Goal: Task Accomplishment & Management: Manage account settings

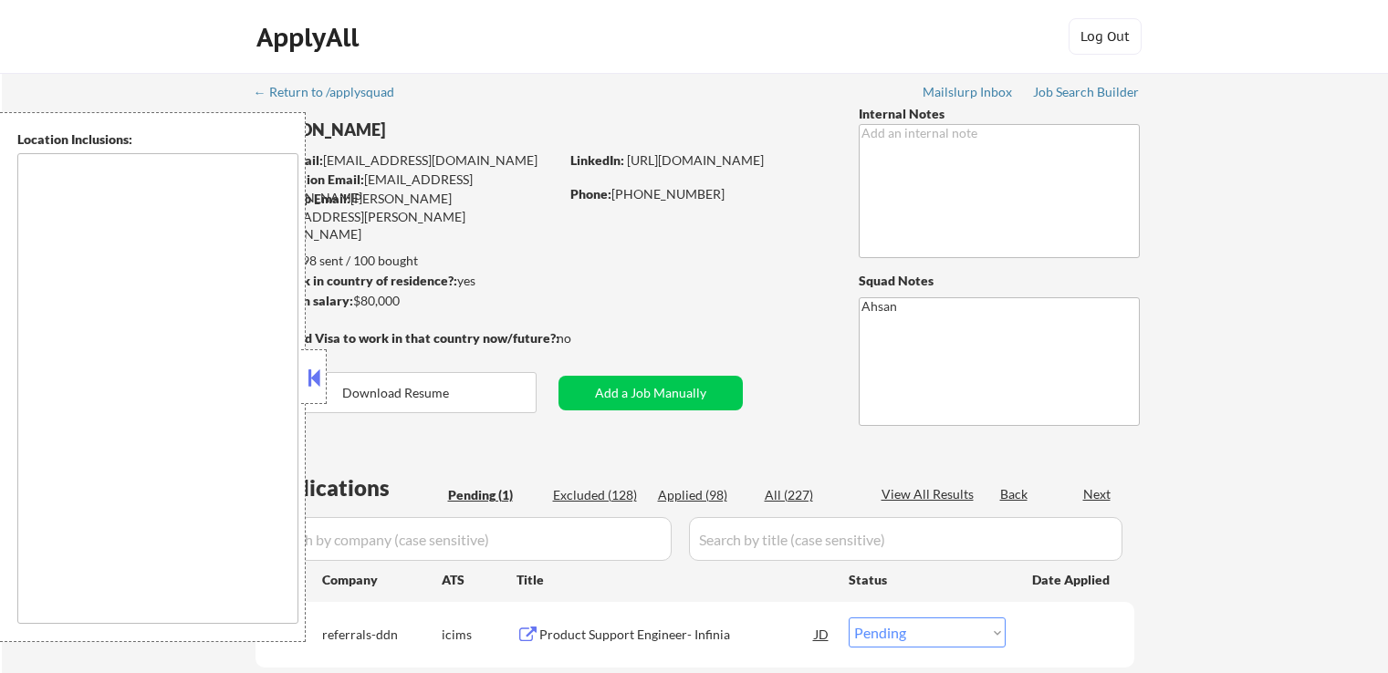
select select ""pending""
type textarea "Chicago, IL Evanston, IL Oak Park, IL Cicero, IL Berwyn, IL Forest Park, IL Oak…"
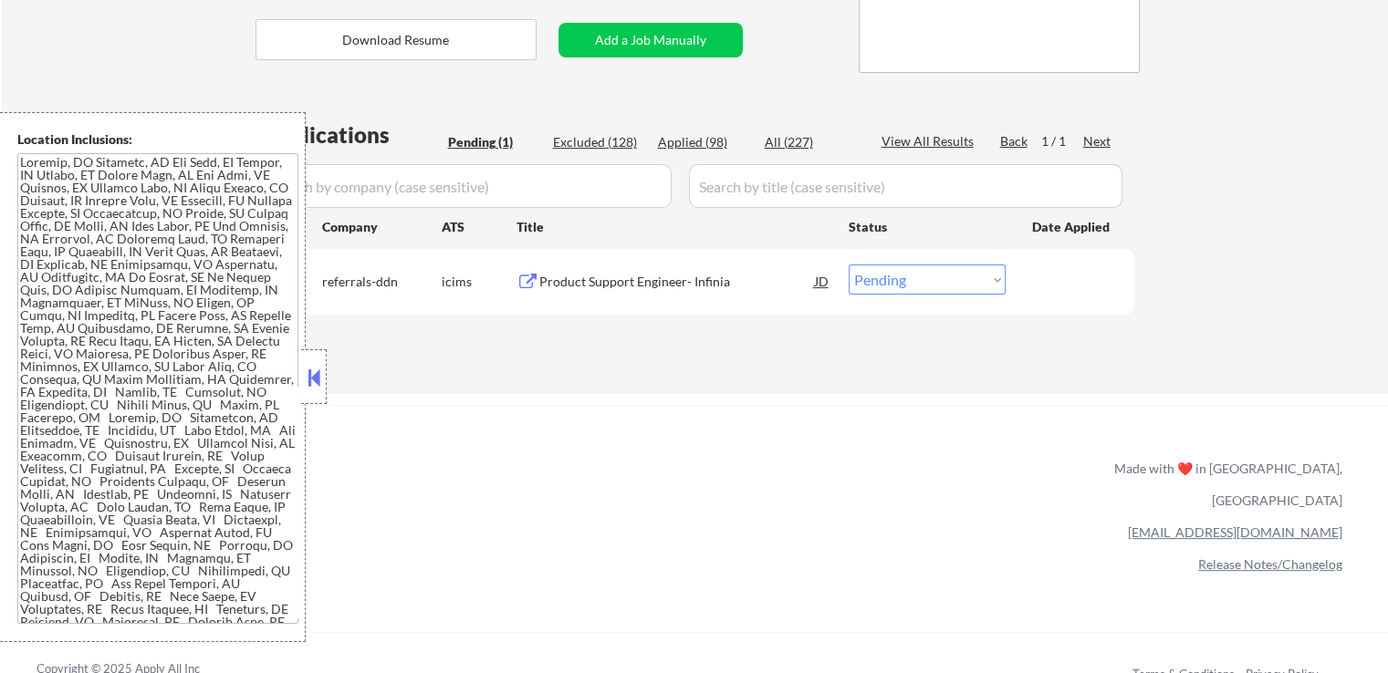
scroll to position [365, 0]
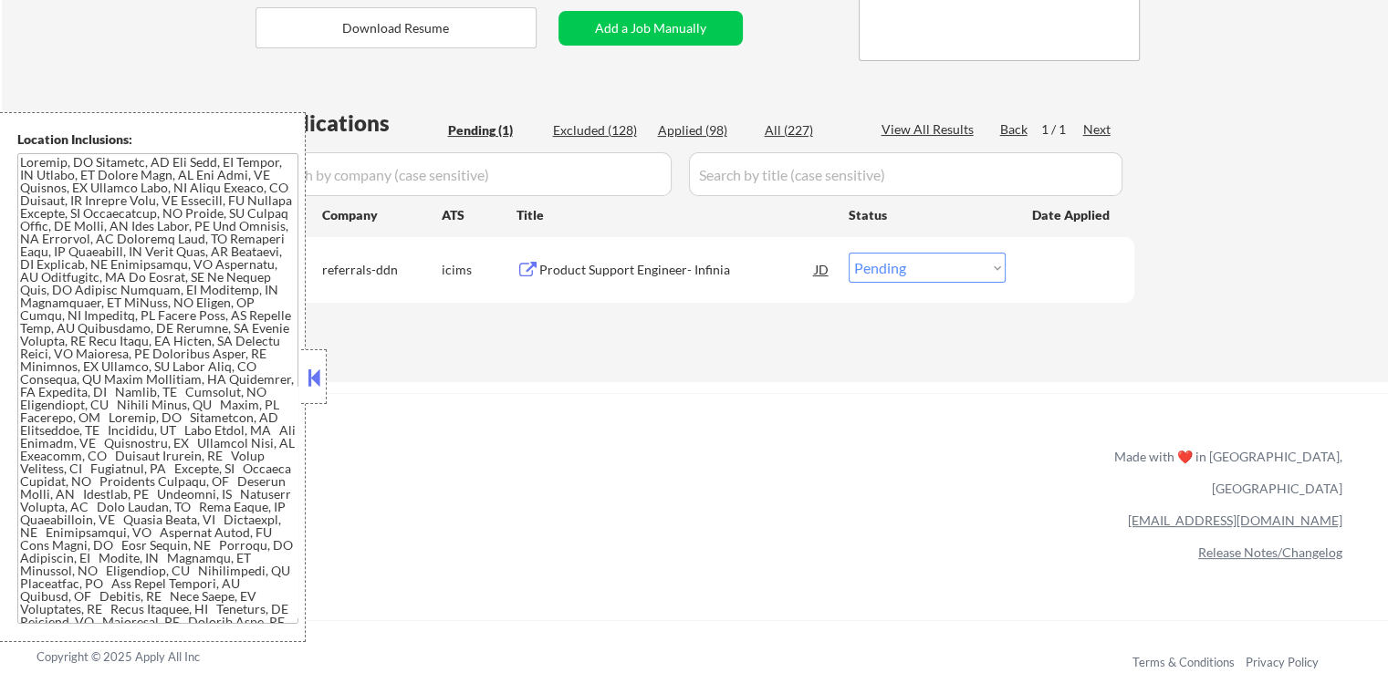
click at [649, 274] on div "Product Support Engineer- Infinia" at bounding box center [677, 270] width 276 height 18
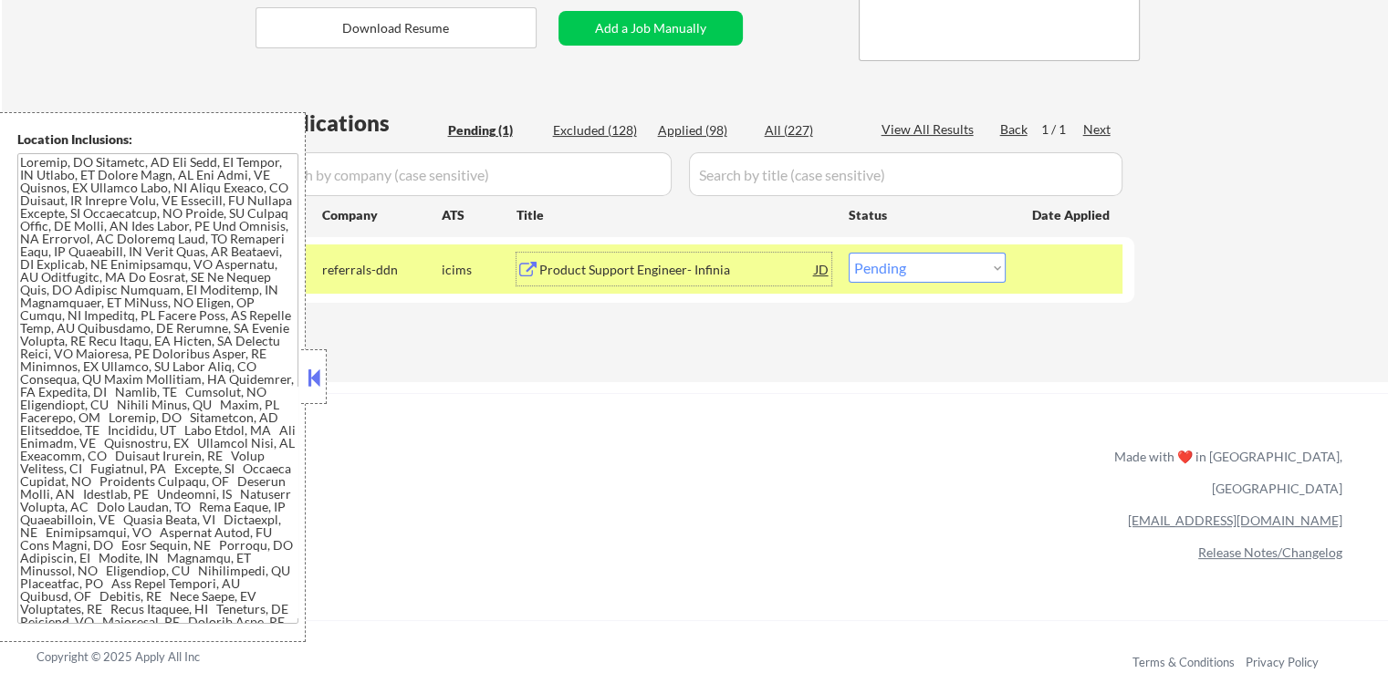
click at [894, 259] on select "Choose an option... Pending Applied Excluded (Questions) Excluded (Expired) Exc…" at bounding box center [927, 268] width 157 height 30
click at [849, 253] on select "Choose an option... Pending Applied Excluded (Questions) Excluded (Expired) Exc…" at bounding box center [927, 268] width 157 height 30
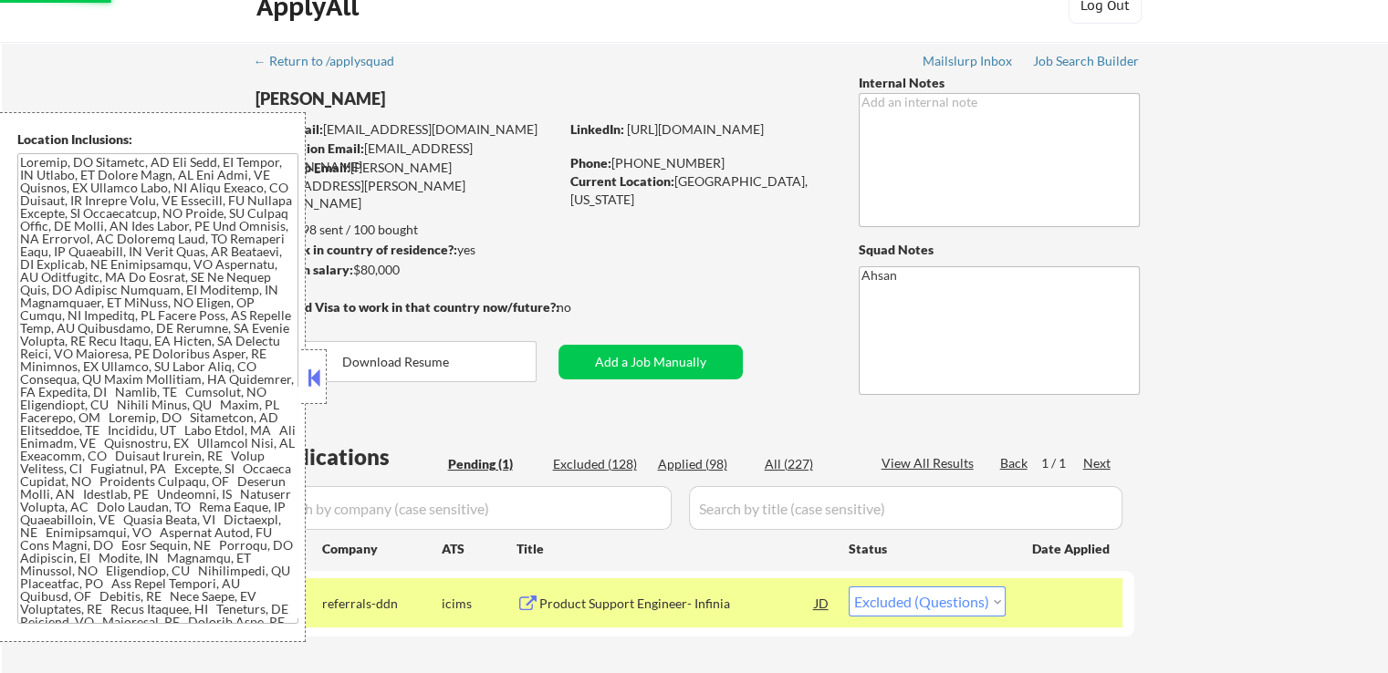
scroll to position [0, 0]
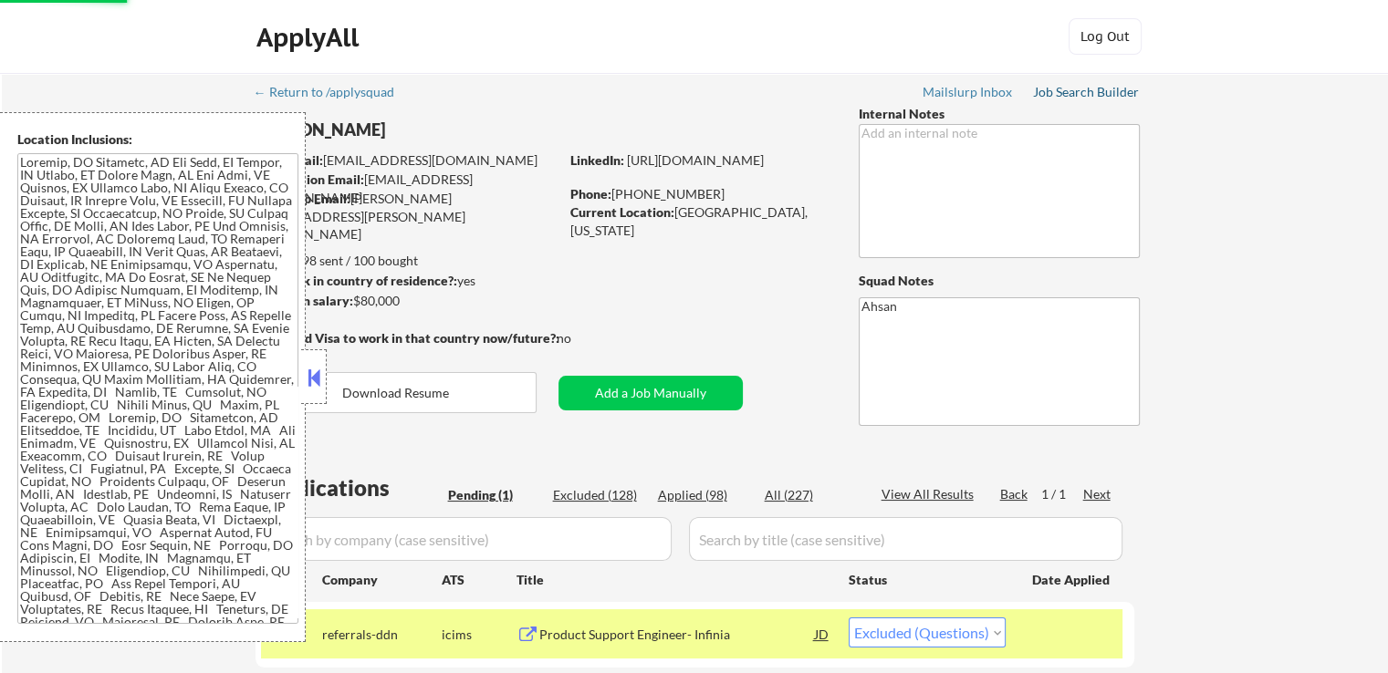
click at [1079, 89] on div "Job Search Builder" at bounding box center [1086, 92] width 107 height 13
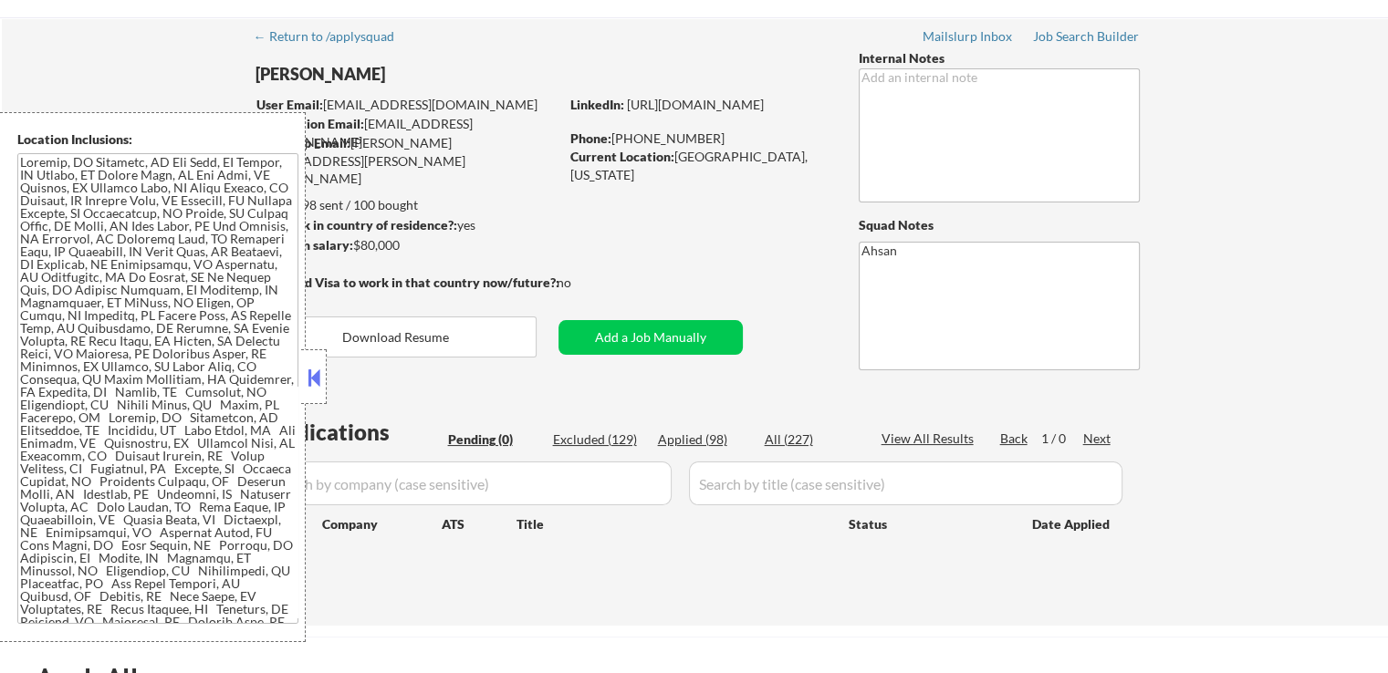
scroll to position [274, 0]
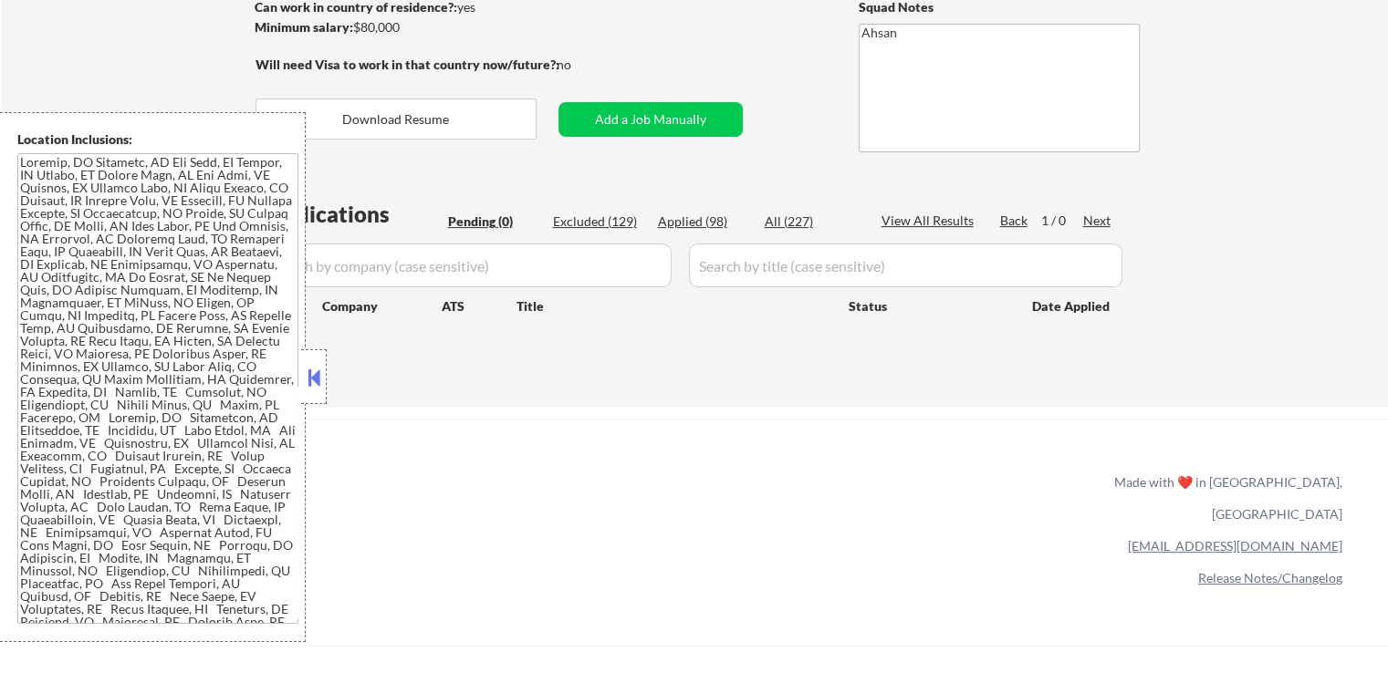
click at [699, 227] on div "Applied (98)" at bounding box center [703, 222] width 91 height 18
select select ""applied""
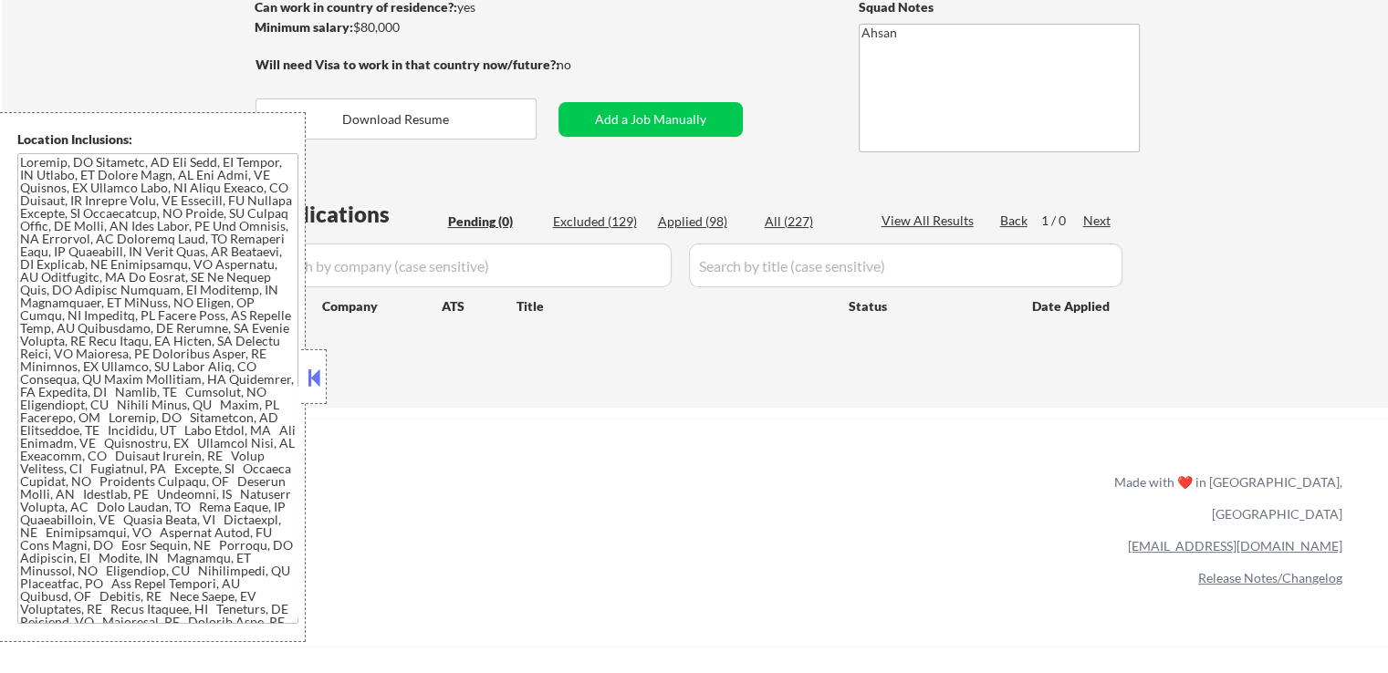
select select ""applied""
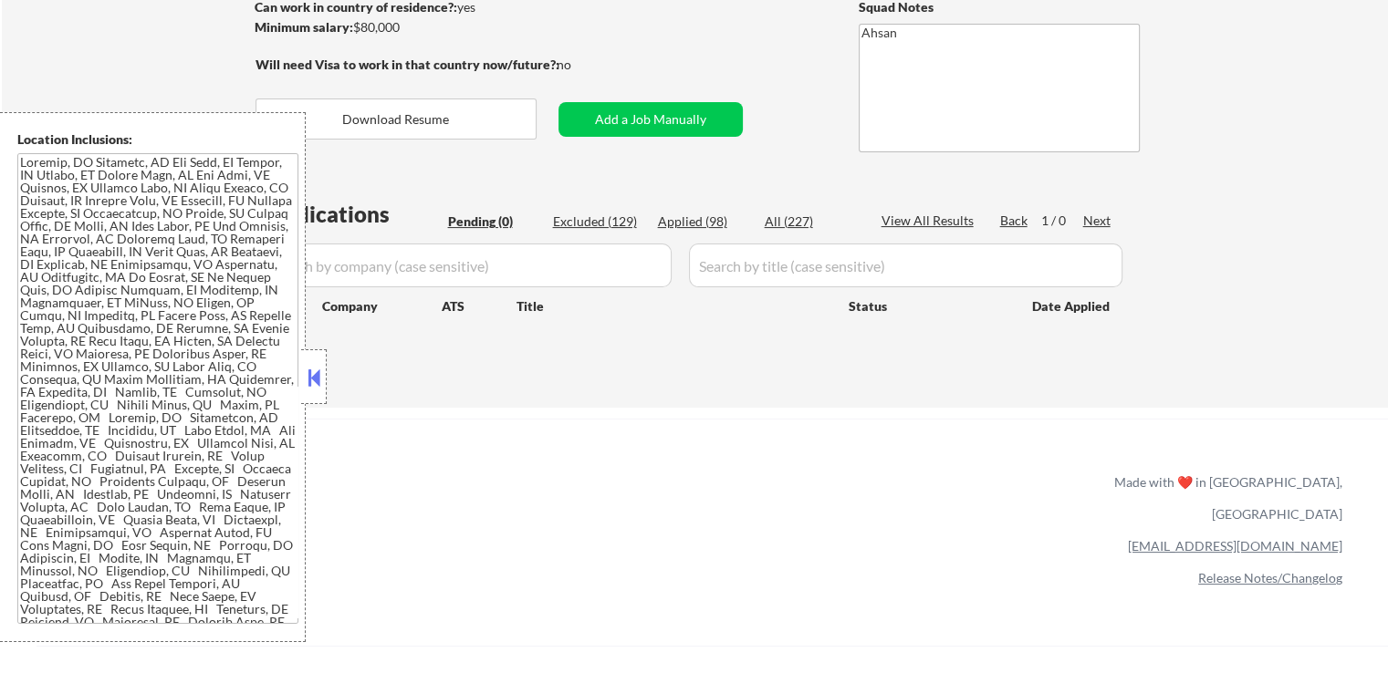
select select ""applied""
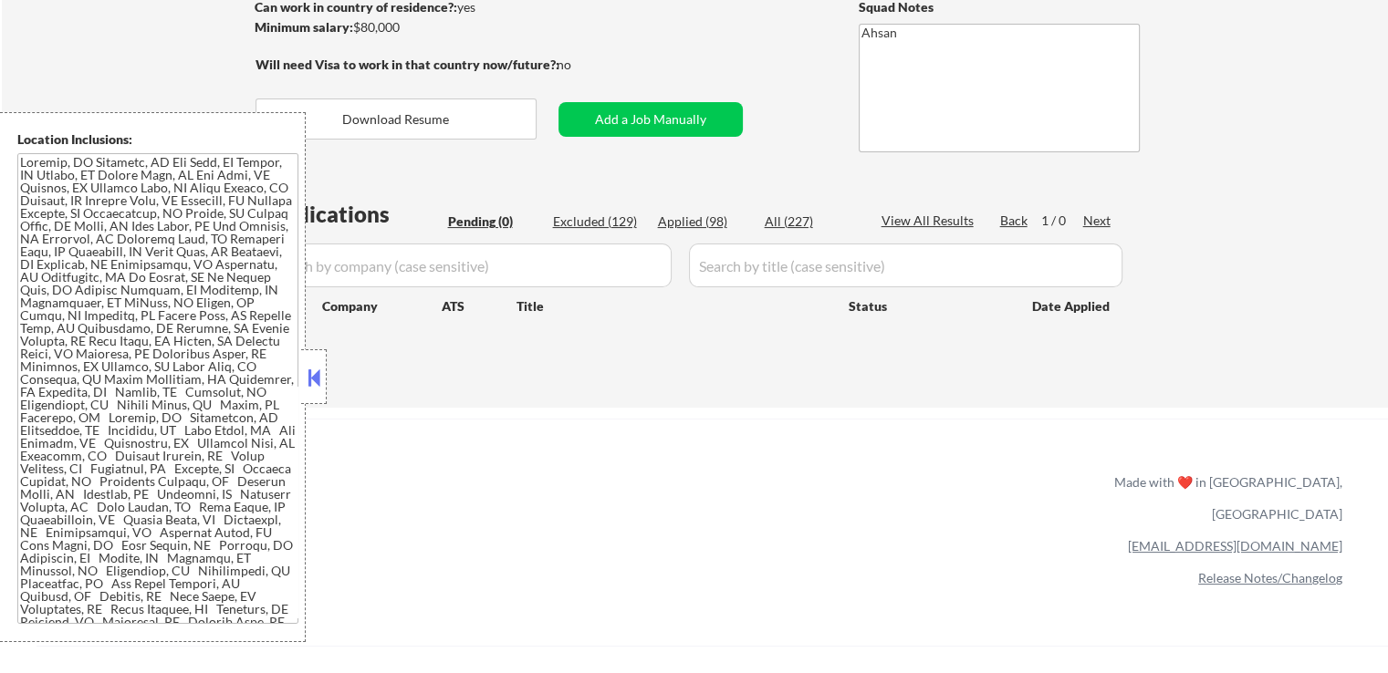
select select ""applied""
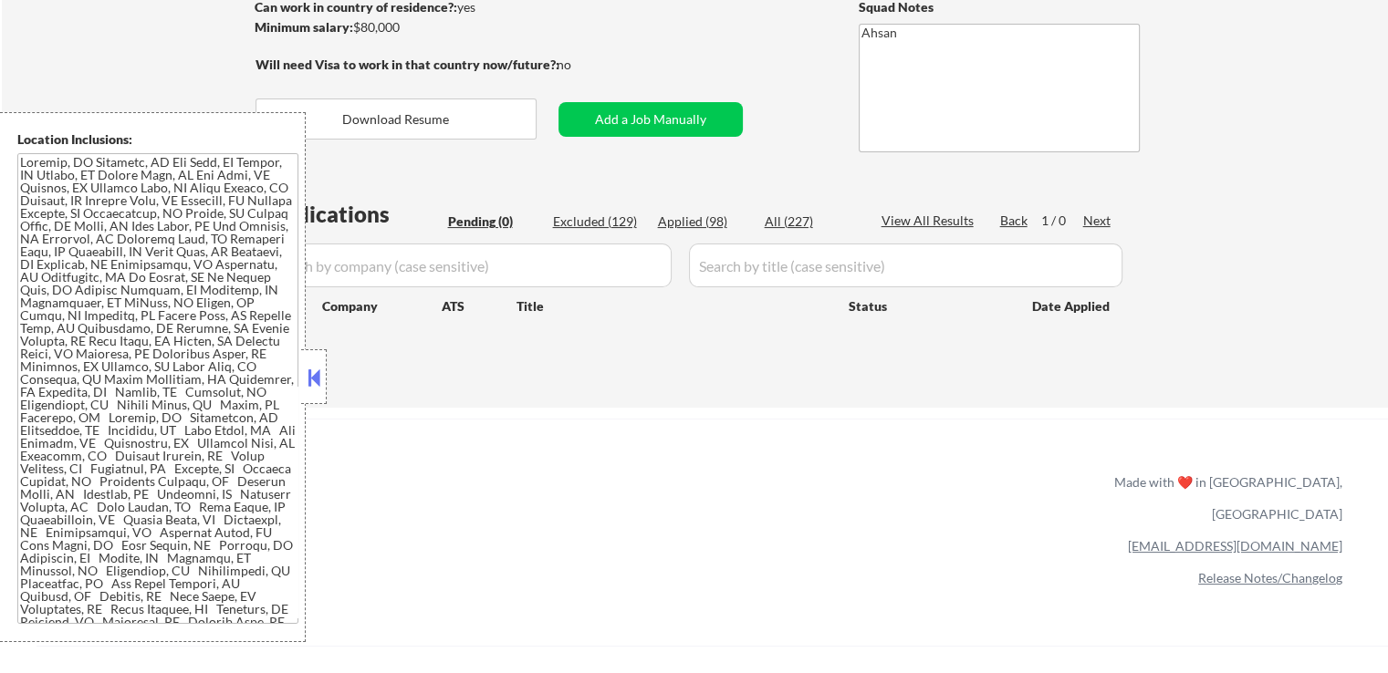
select select ""applied""
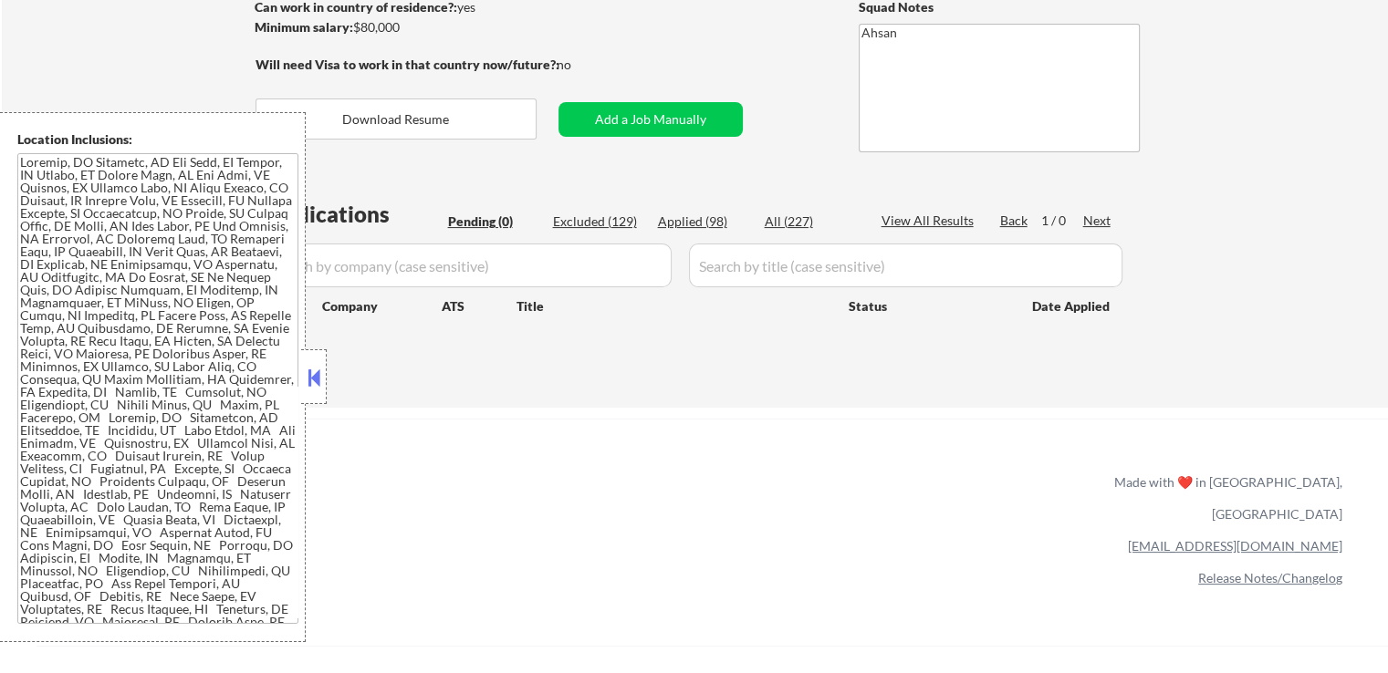
select select ""applied""
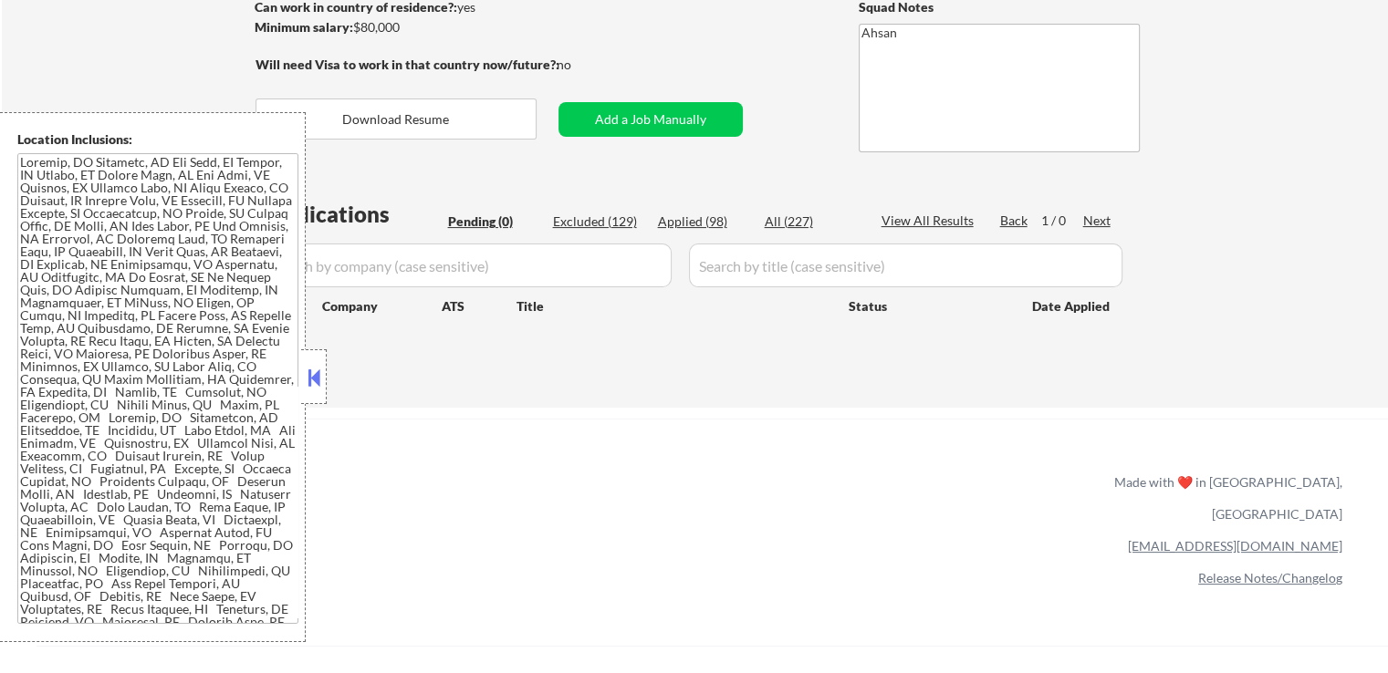
select select ""applied""
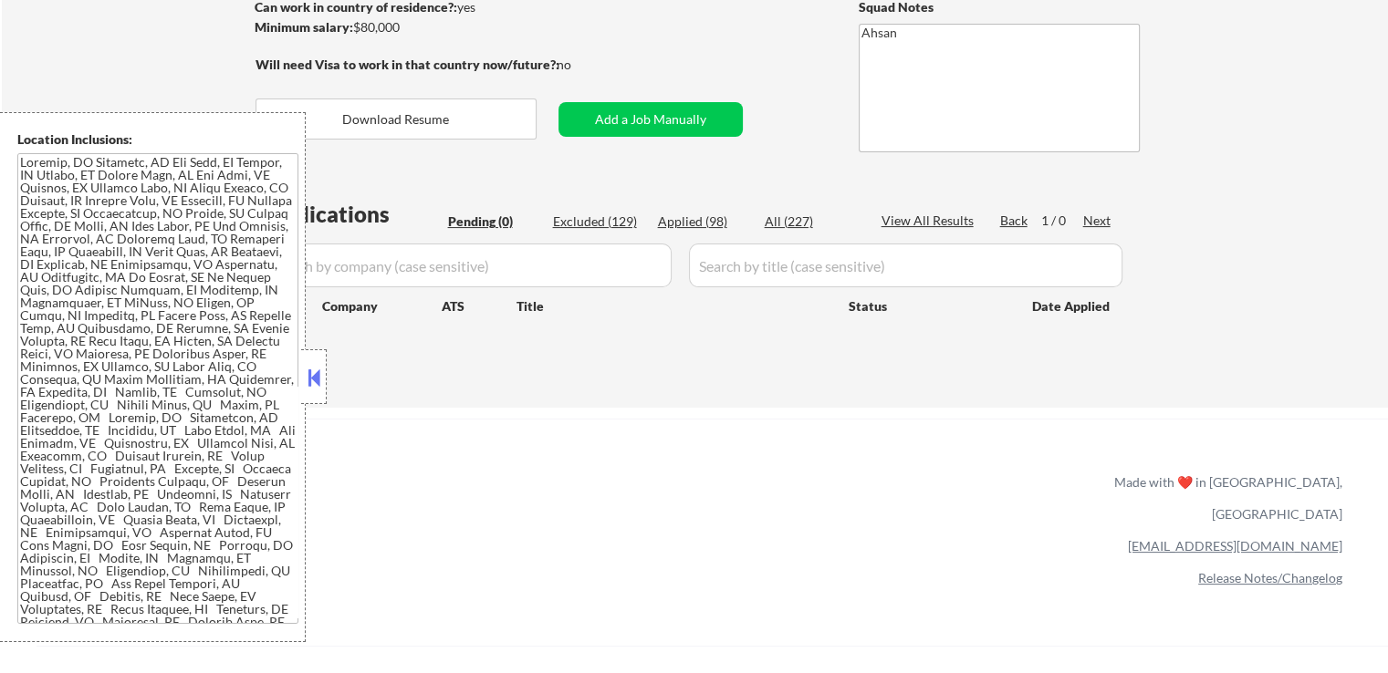
select select ""applied""
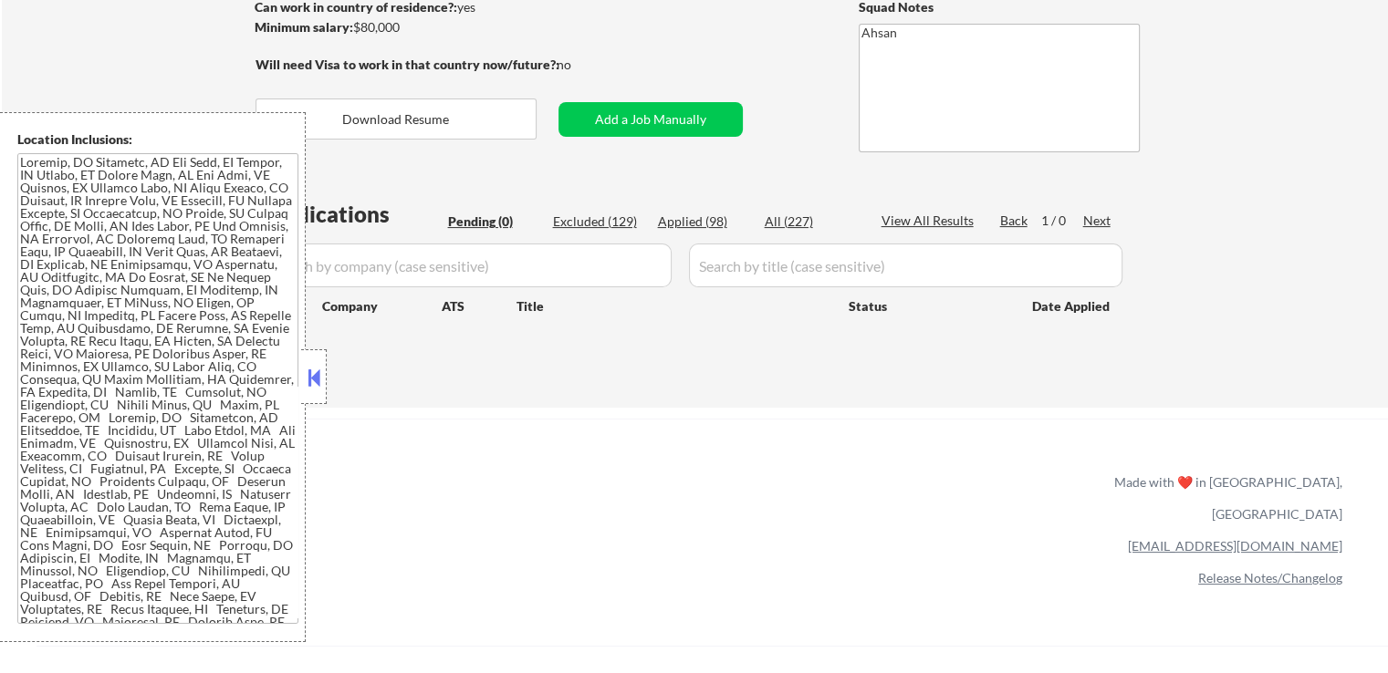
select select ""applied""
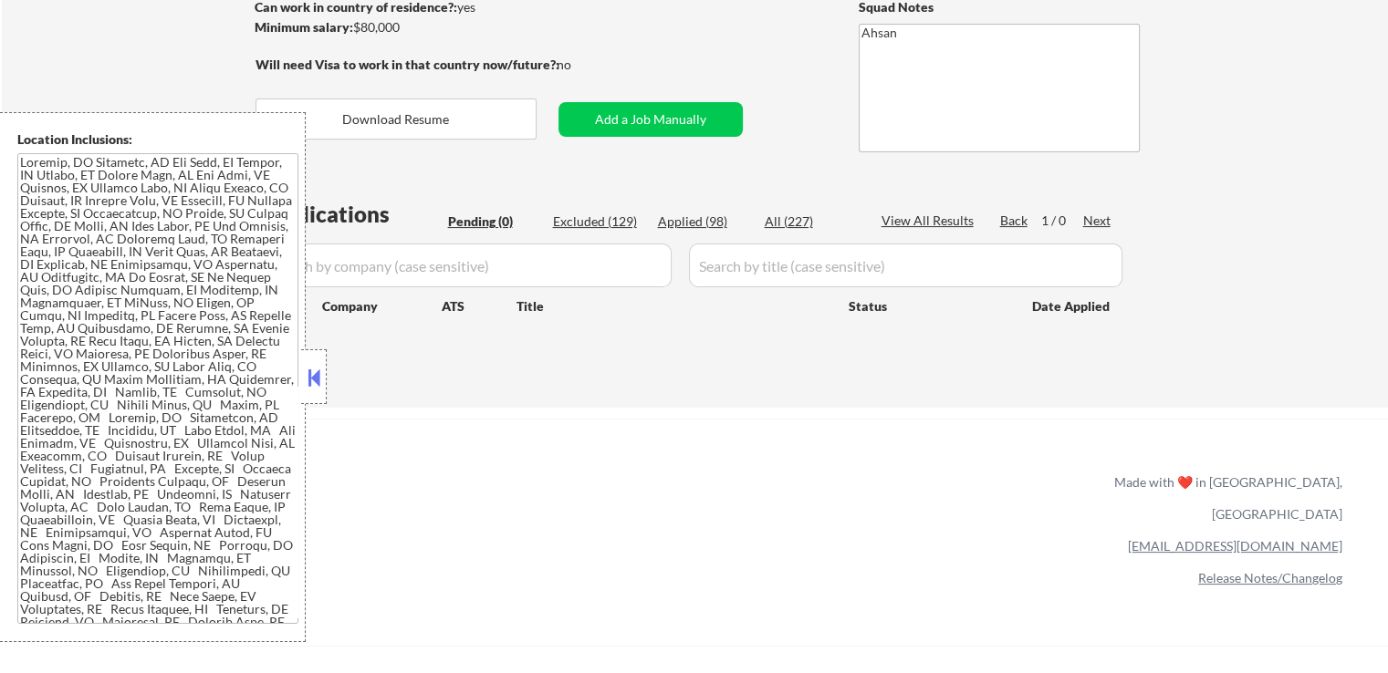
select select ""applied""
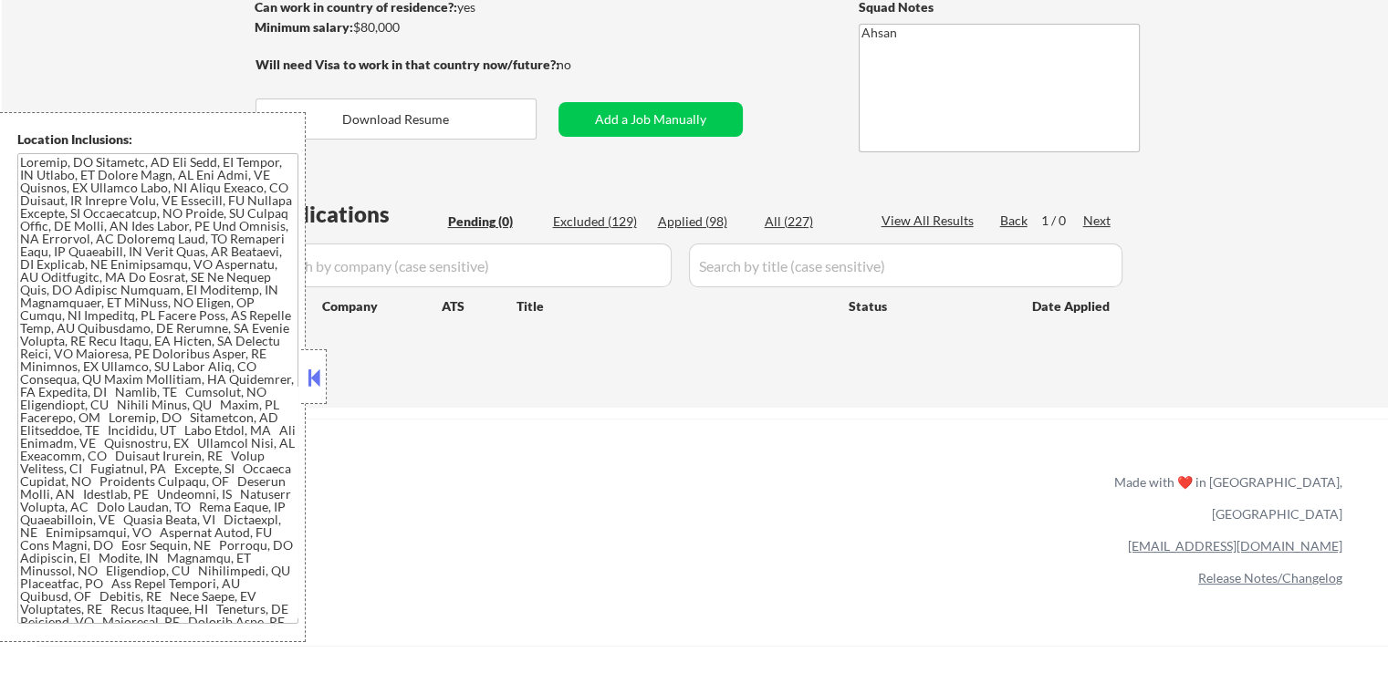
select select ""applied""
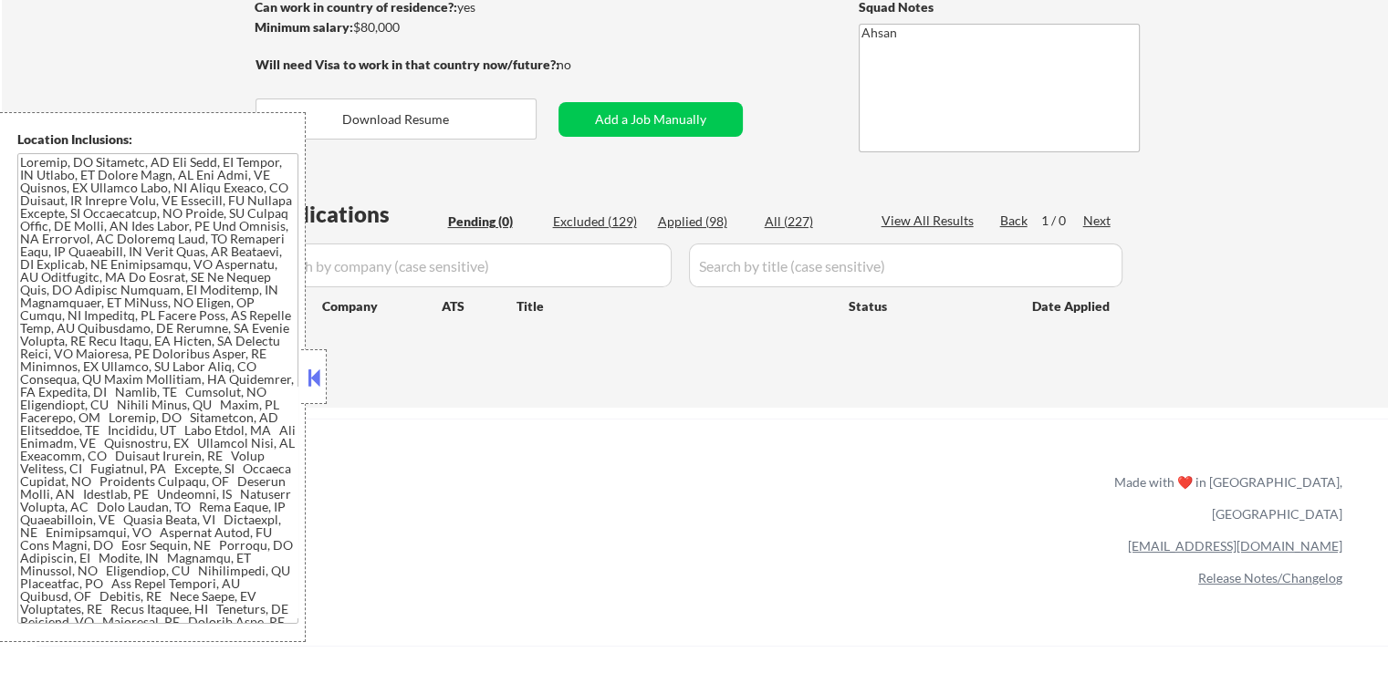
select select ""applied""
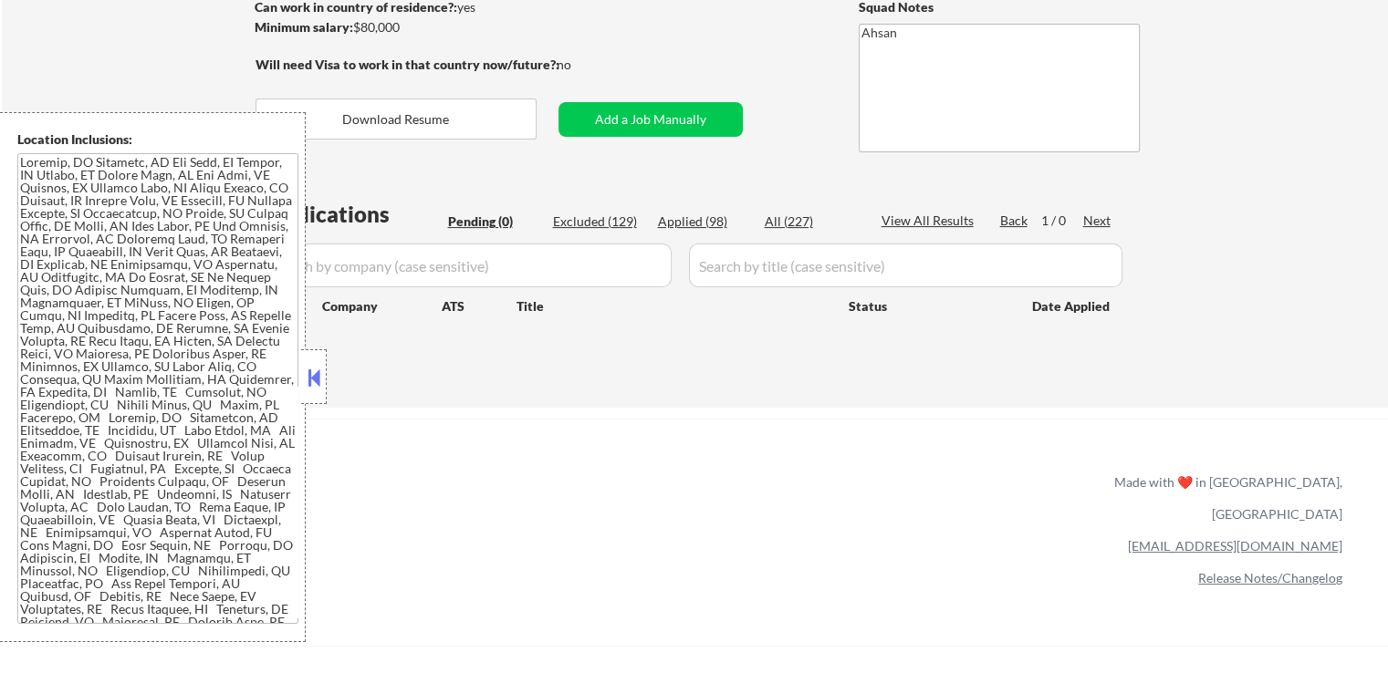
select select ""applied""
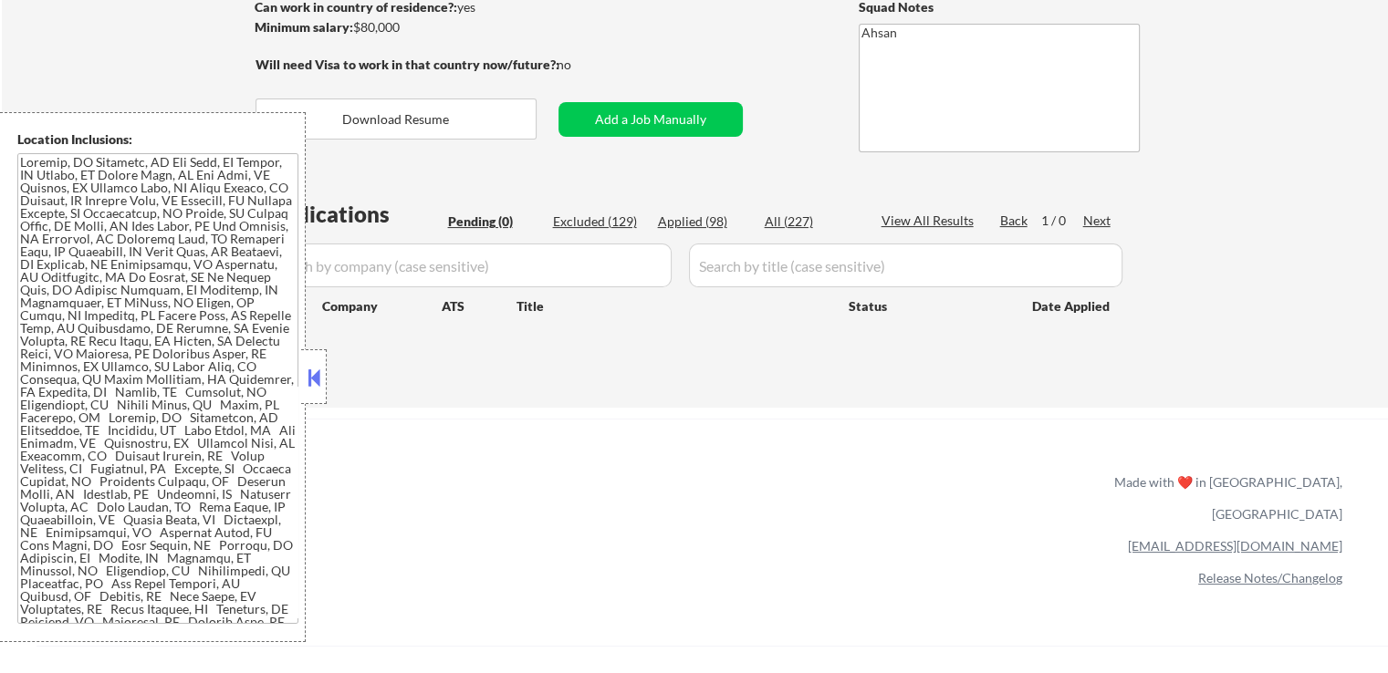
select select ""applied""
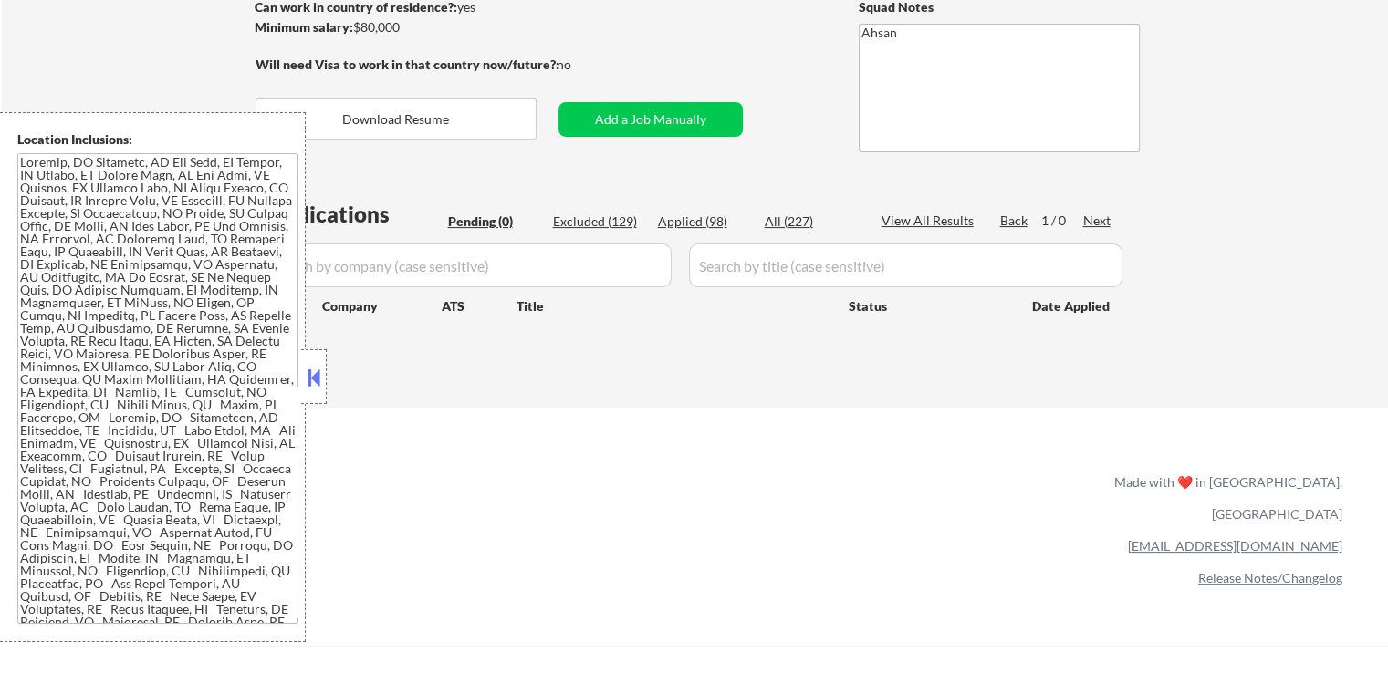
select select ""applied""
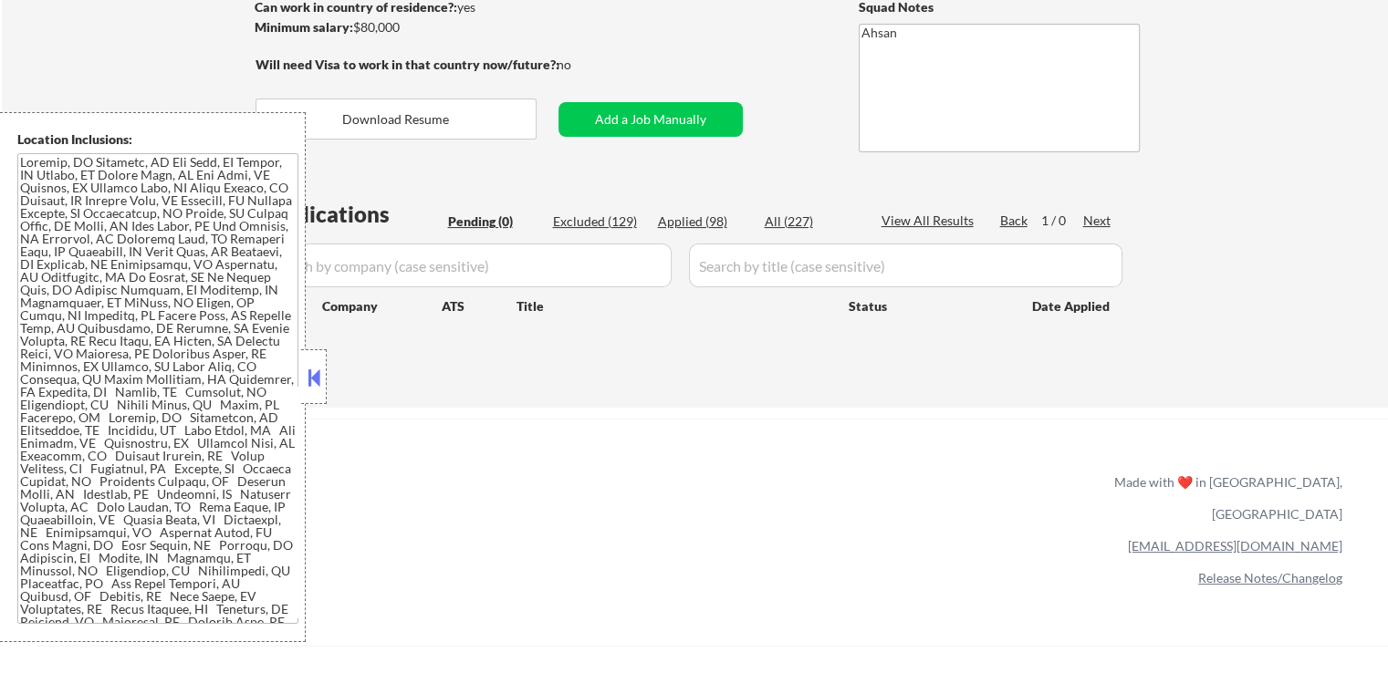
select select ""applied""
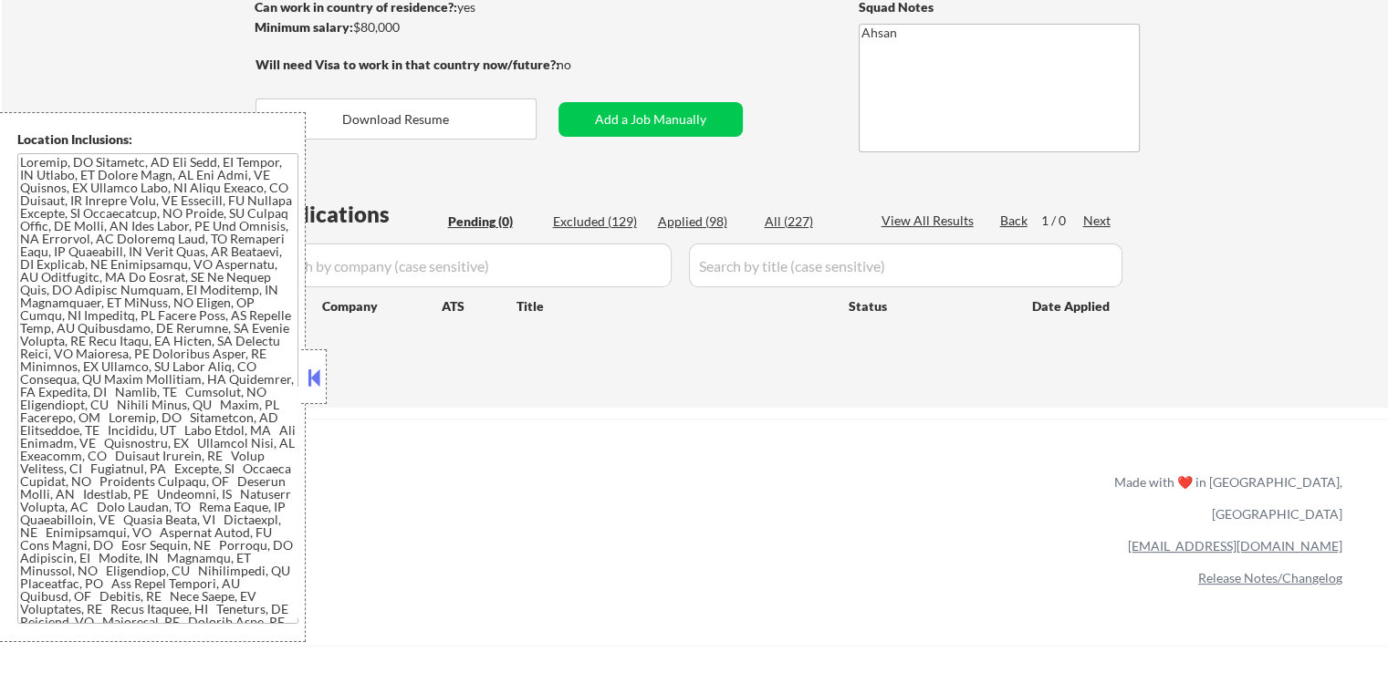
select select ""applied""
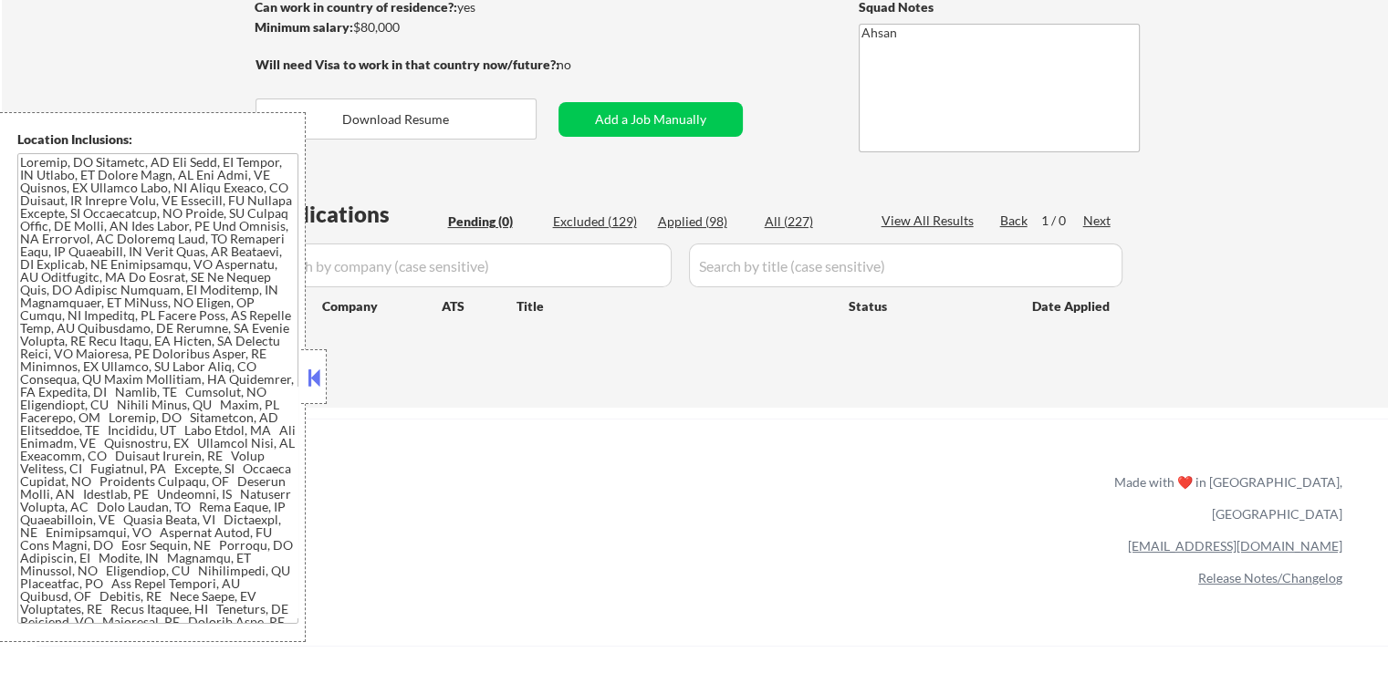
select select ""applied""
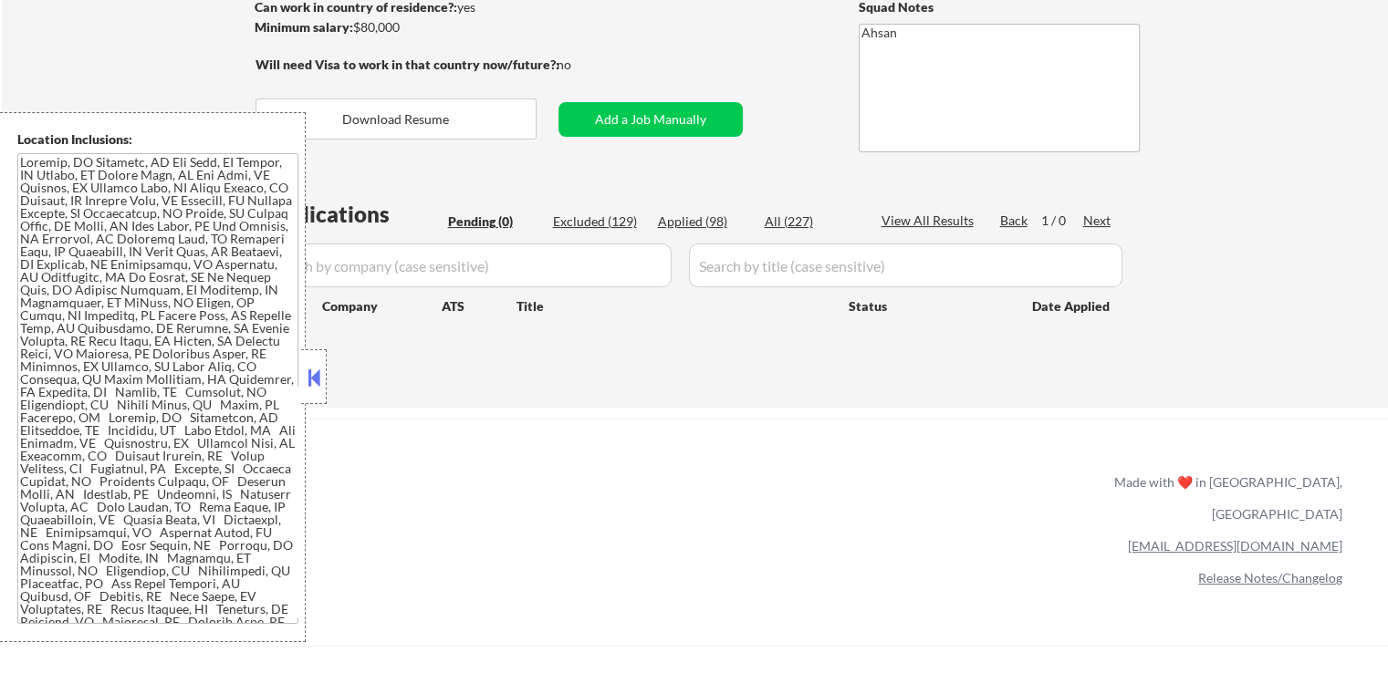
select select ""applied""
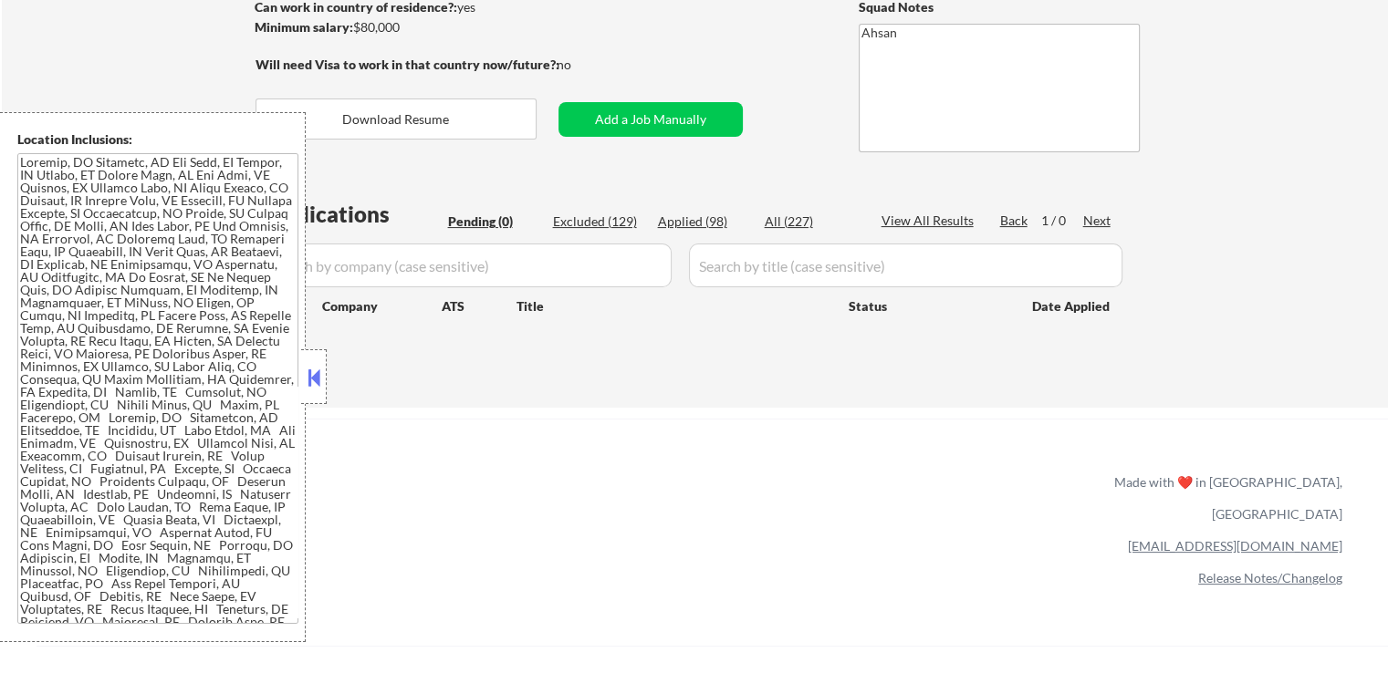
select select ""applied""
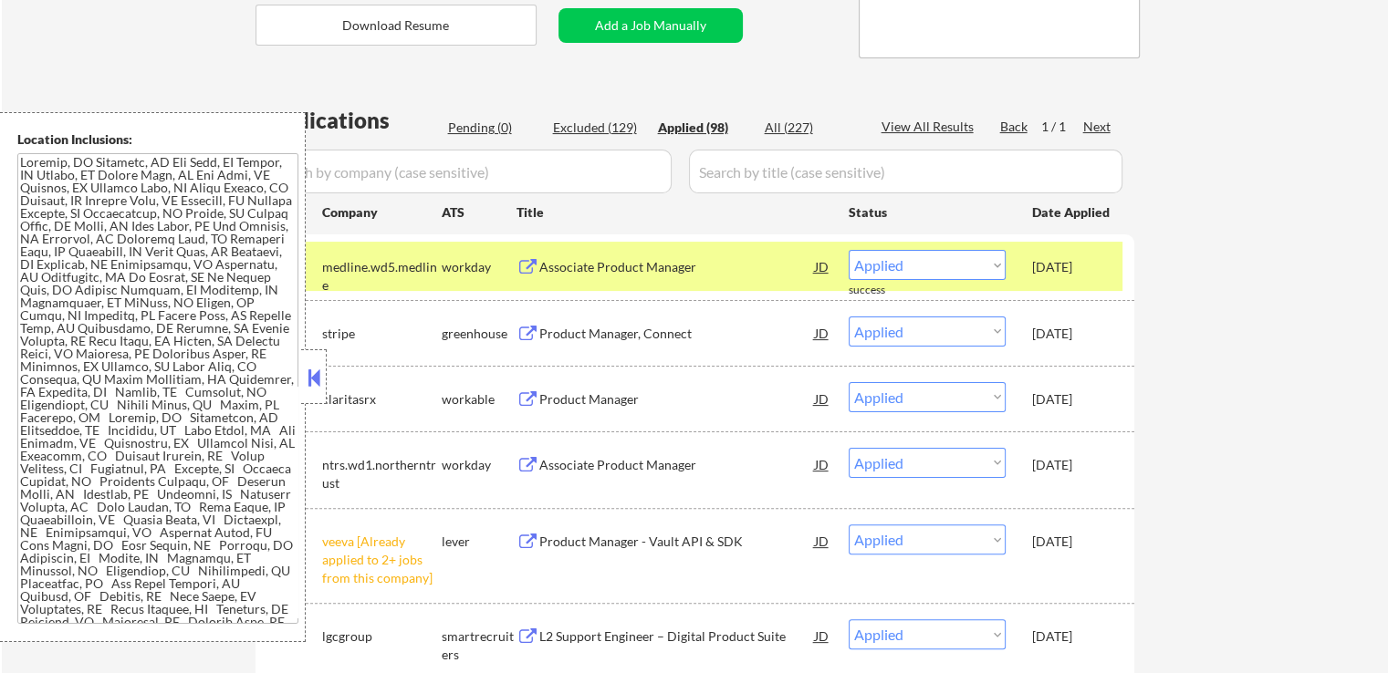
scroll to position [365, 0]
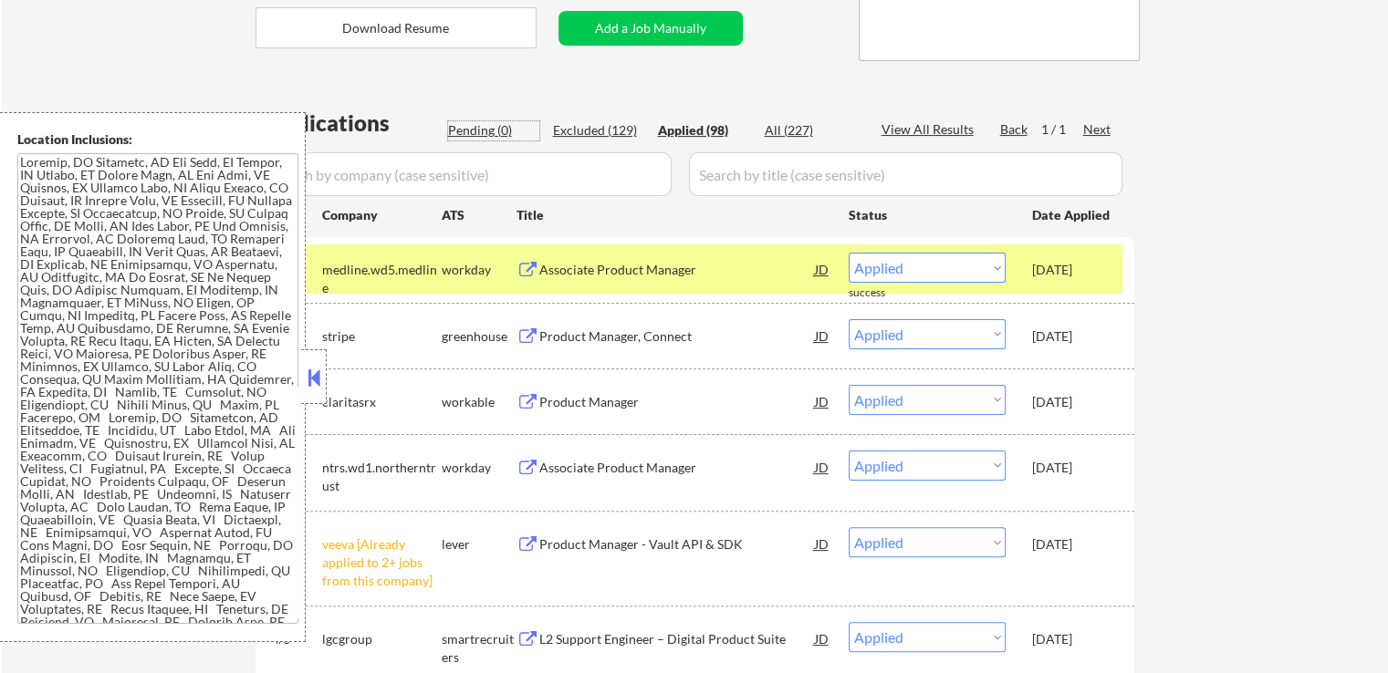
click at [481, 125] on div "Pending (0)" at bounding box center [493, 130] width 91 height 18
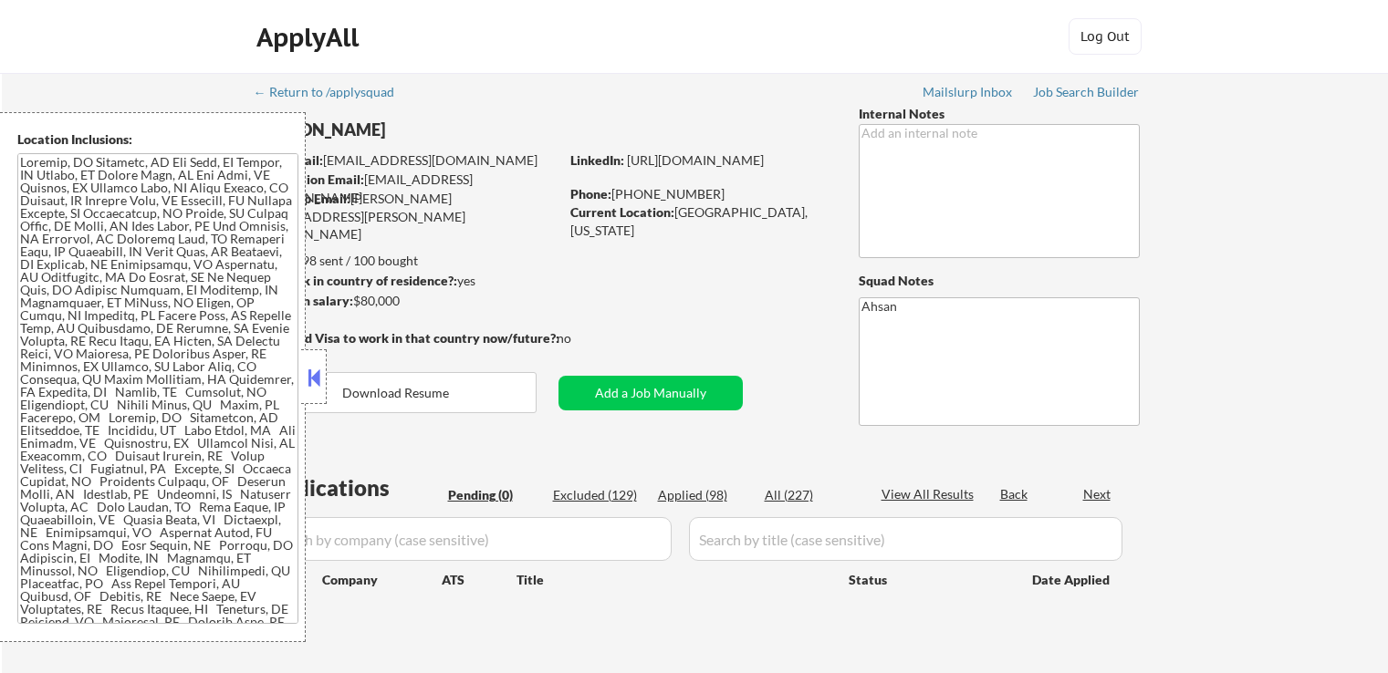
scroll to position [365, 0]
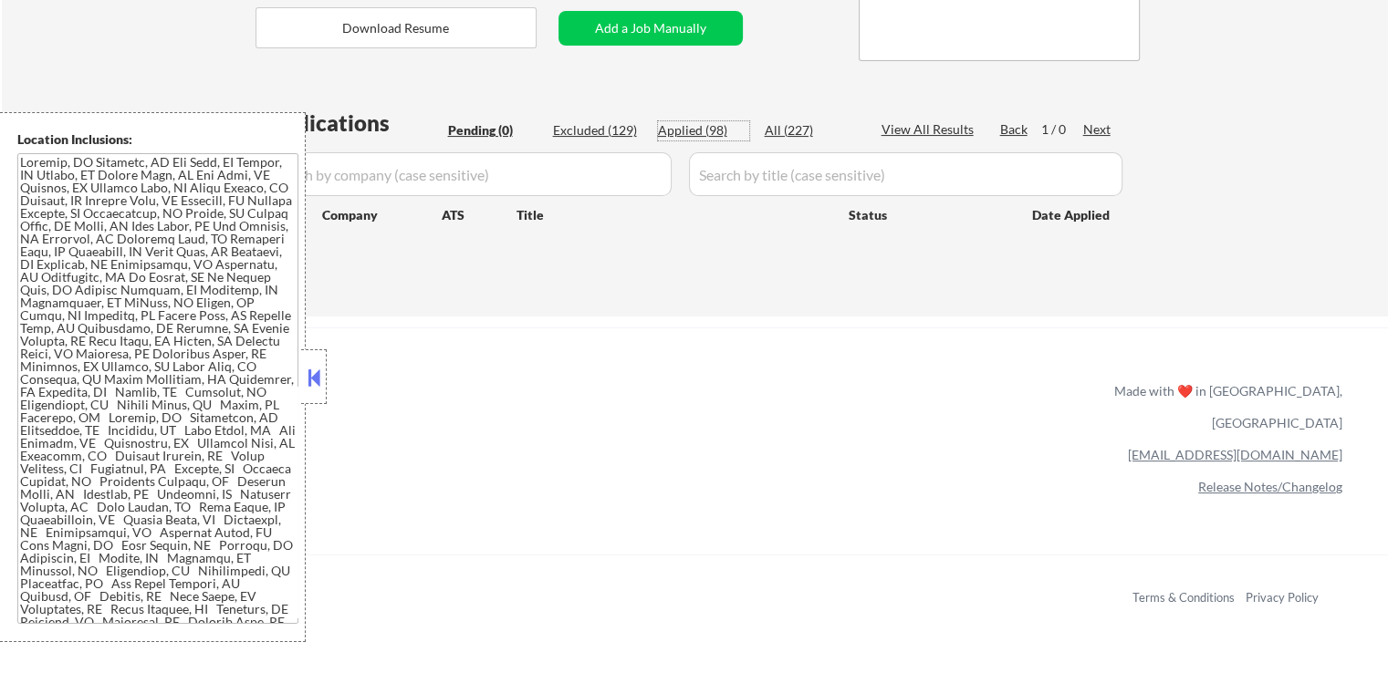
click at [703, 130] on div "Applied (98)" at bounding box center [703, 130] width 91 height 18
click at [382, 178] on input "input" at bounding box center [466, 174] width 411 height 44
paste input "triplewhale"
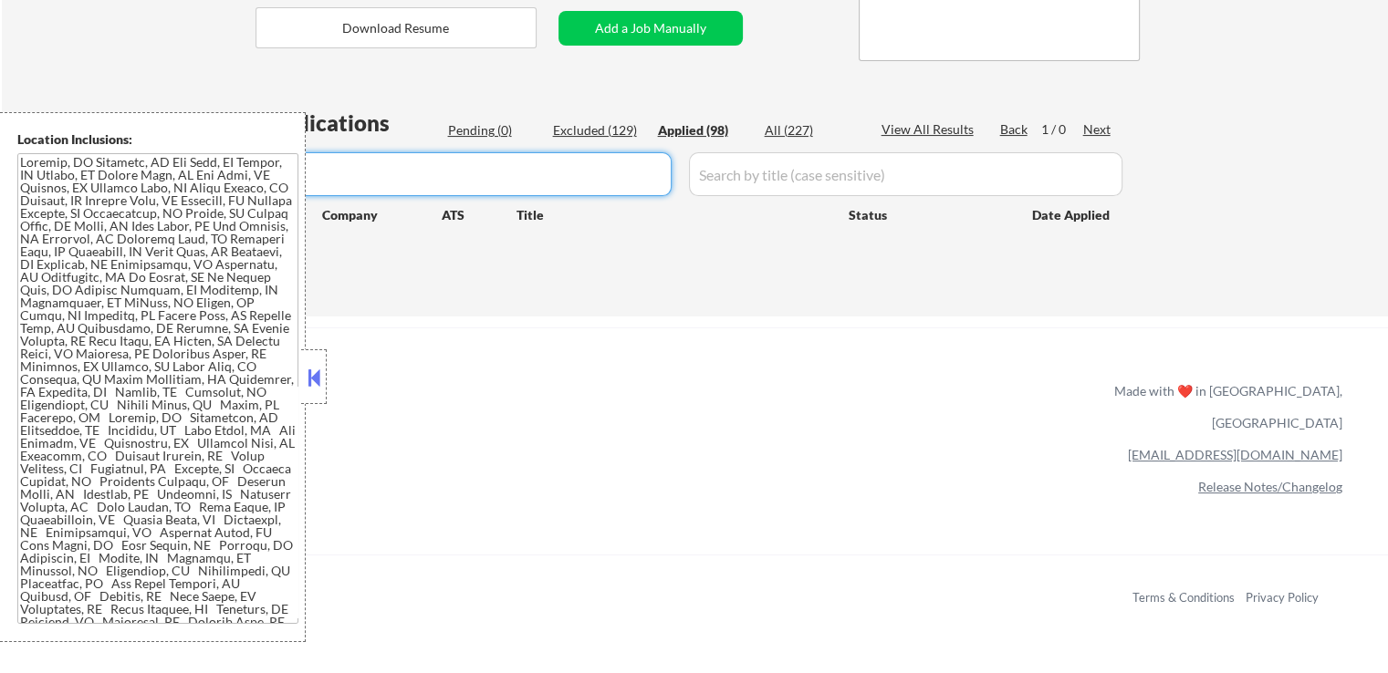
type input "t"
paste input "triplewhale"
drag, startPoint x: 418, startPoint y: 173, endPoint x: 324, endPoint y: 173, distance: 94.0
type input "t"
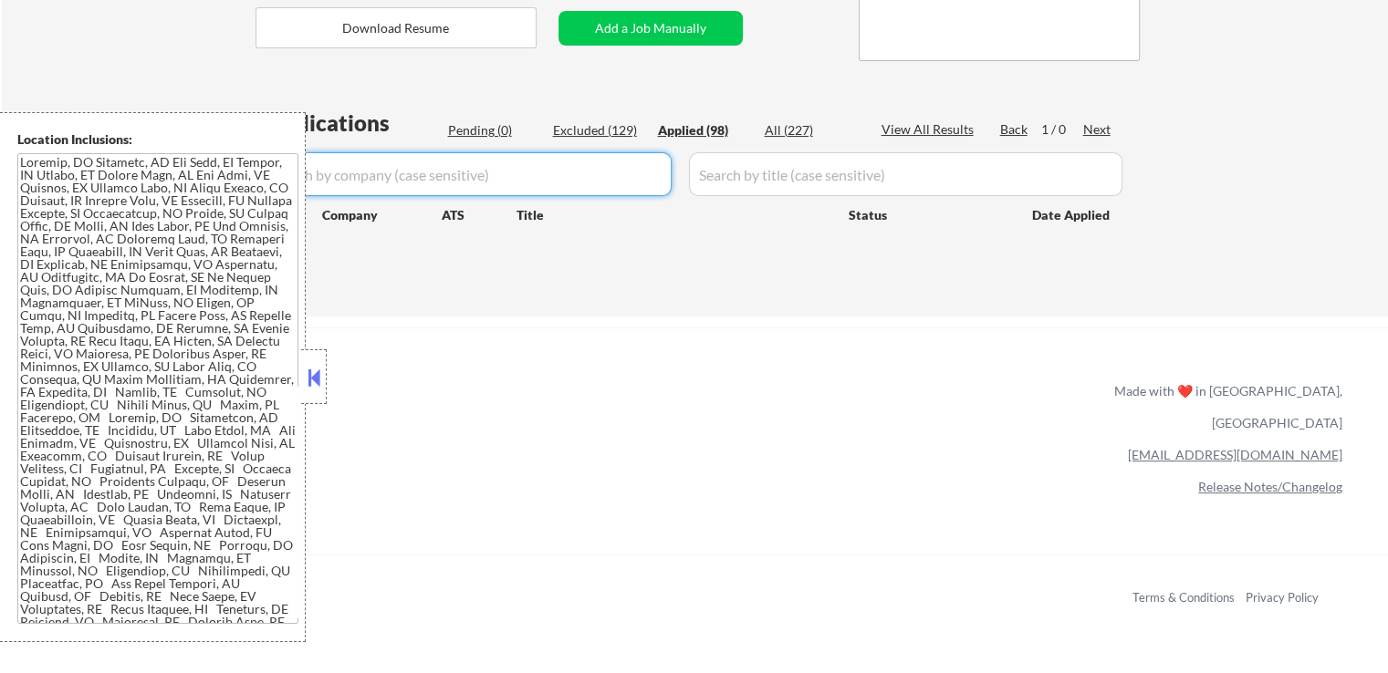
select select ""applied""
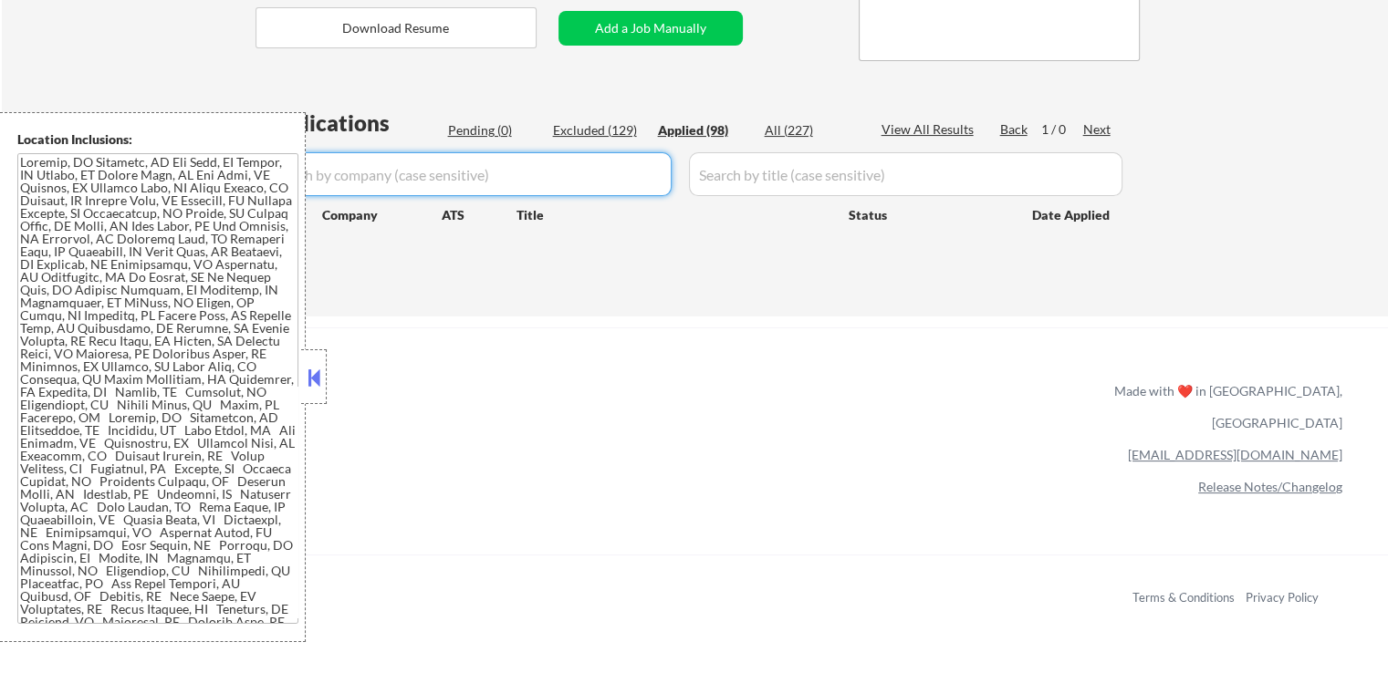
select select ""applied""
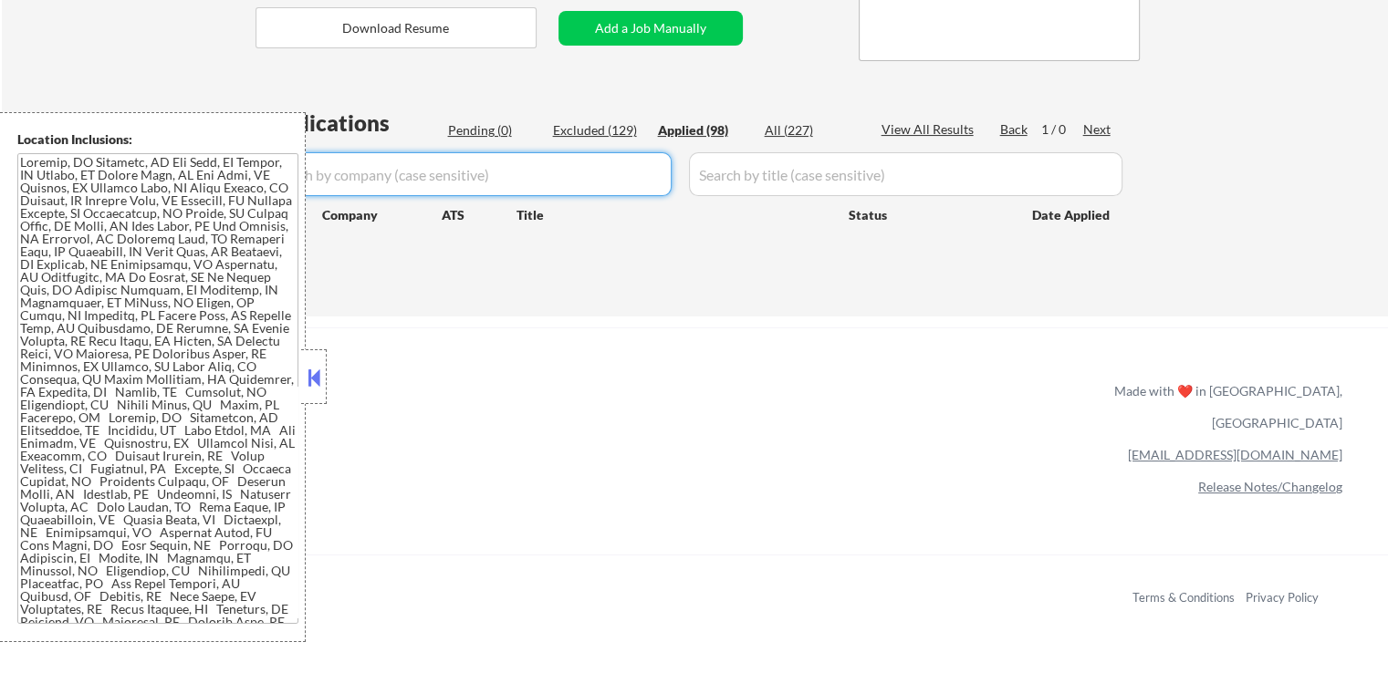
select select ""applied""
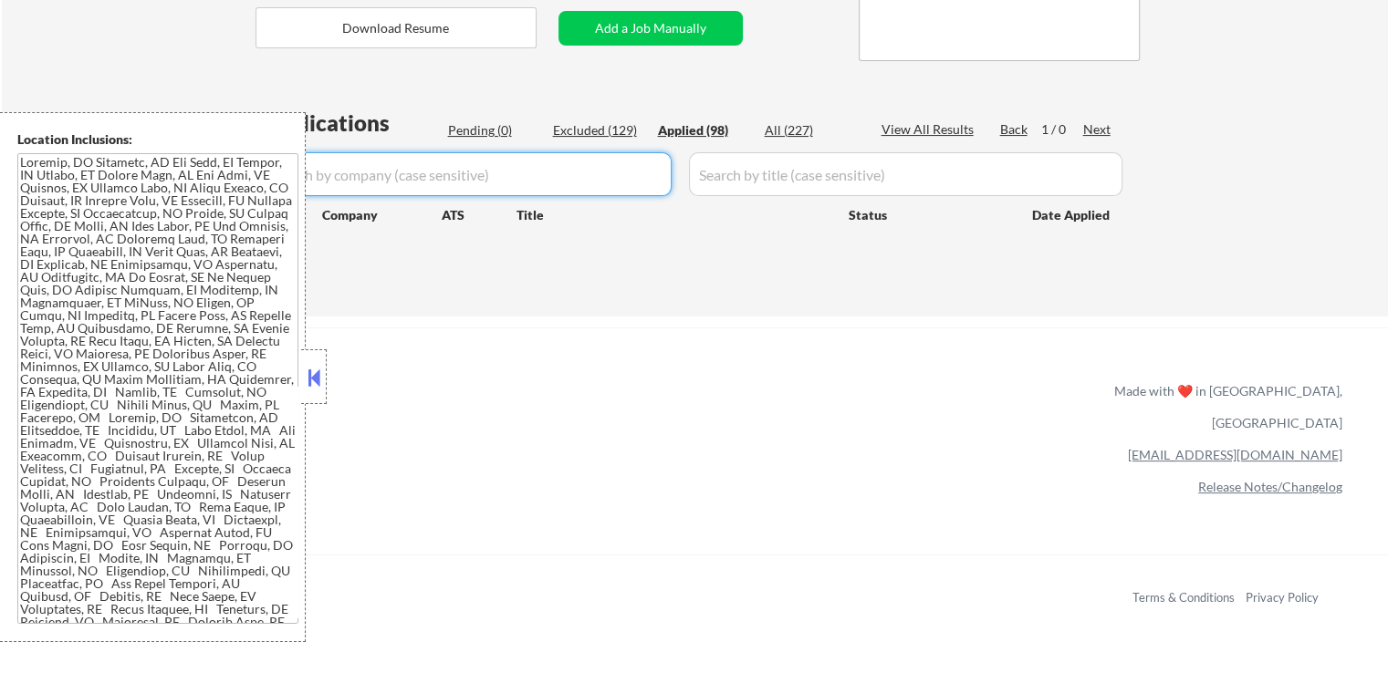
select select ""applied""
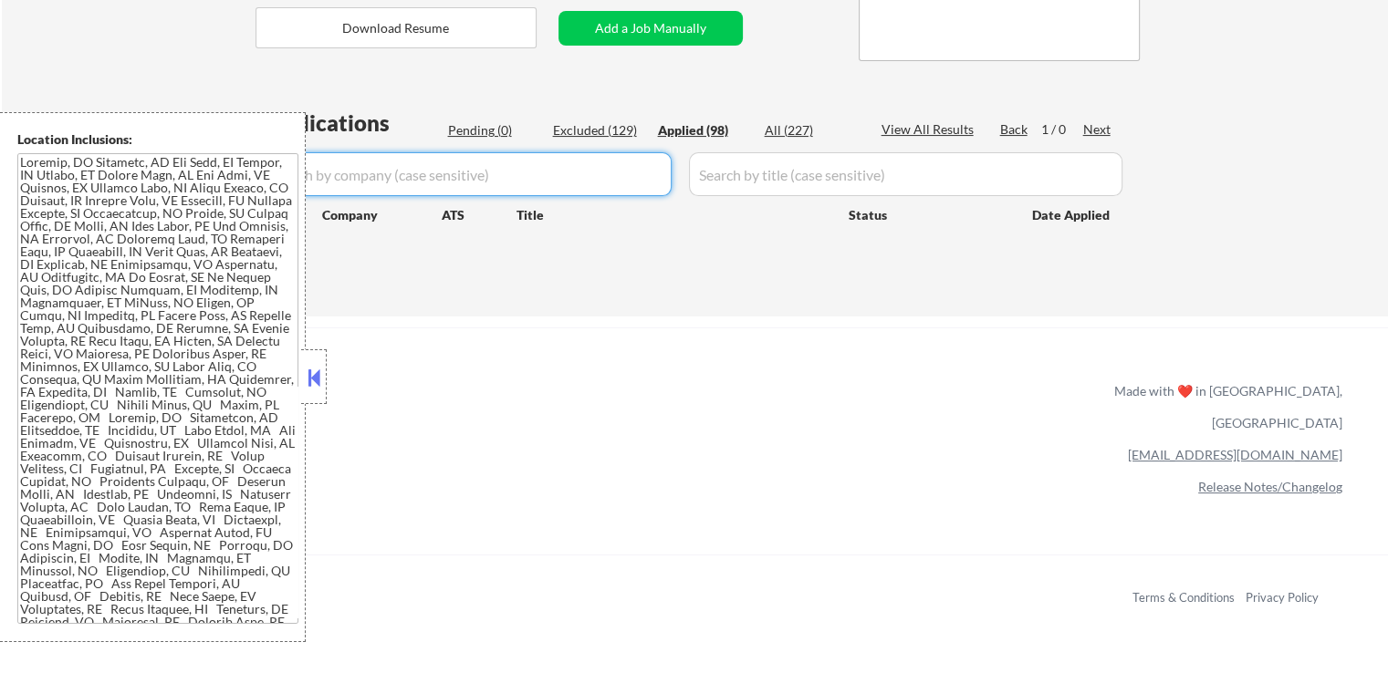
select select ""applied""
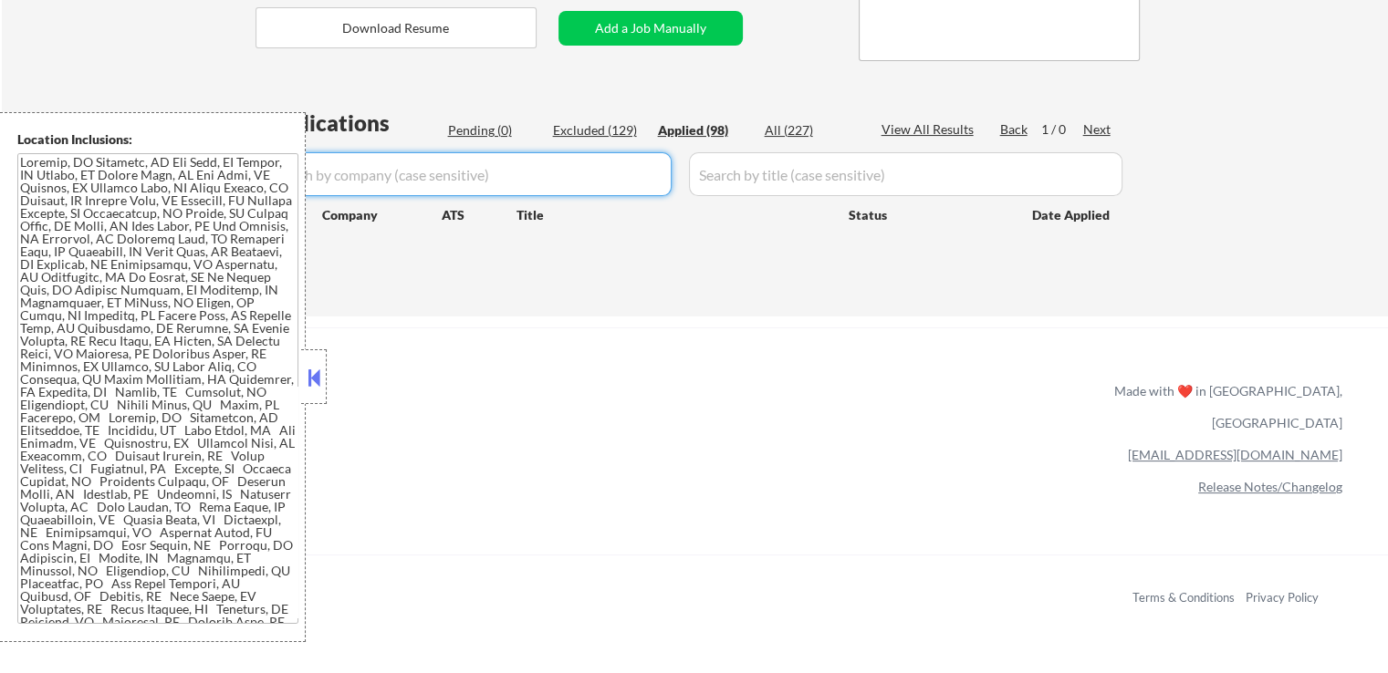
select select ""applied""
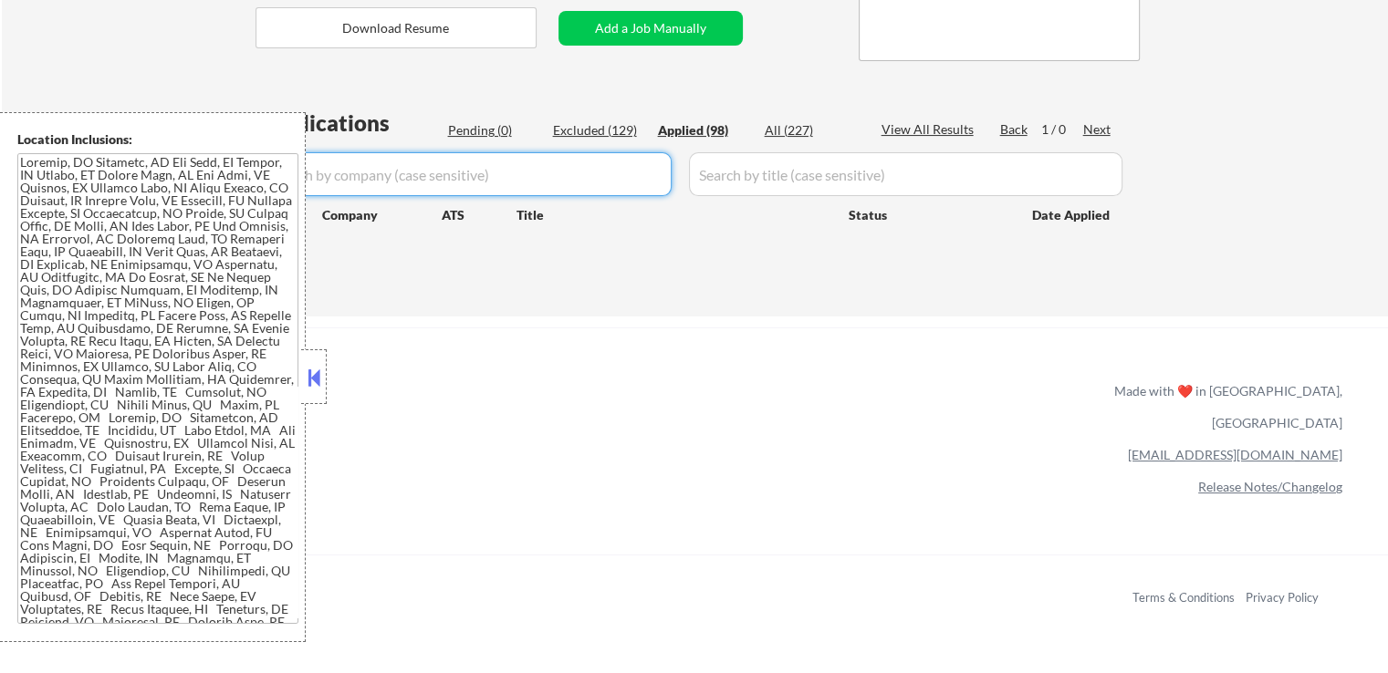
select select ""applied""
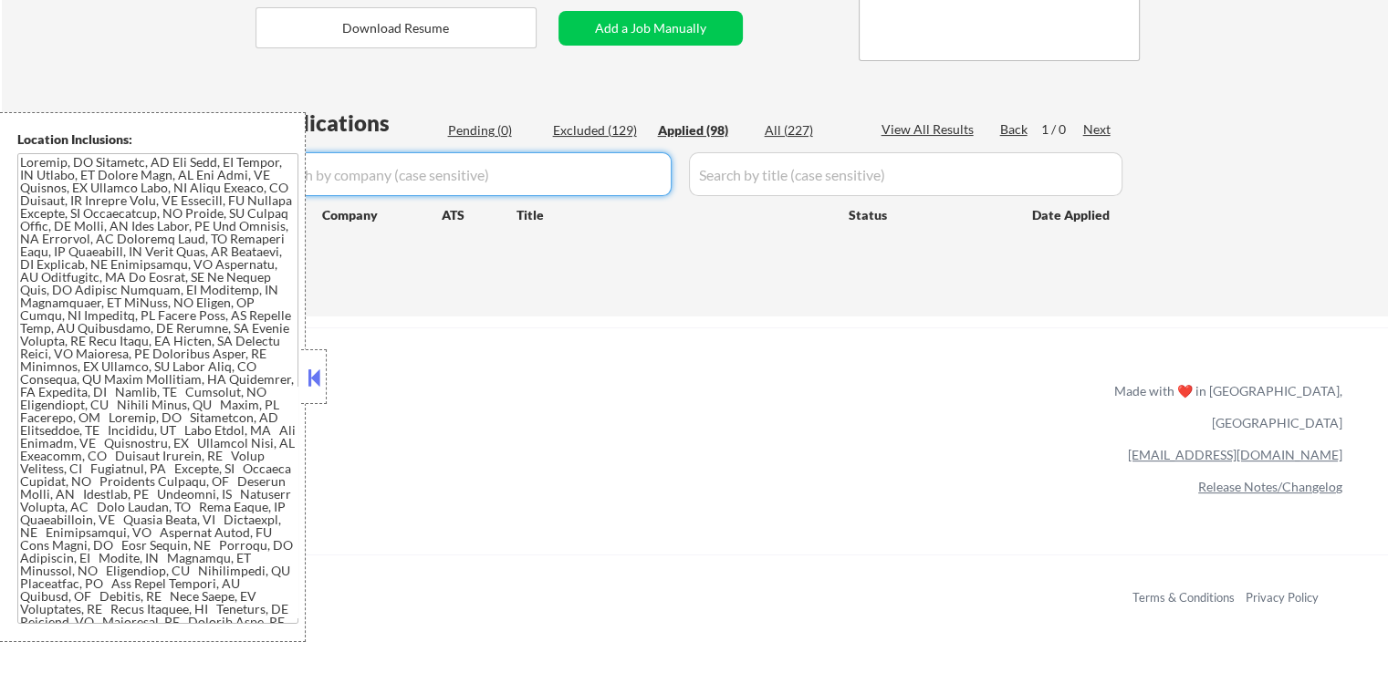
select select ""applied""
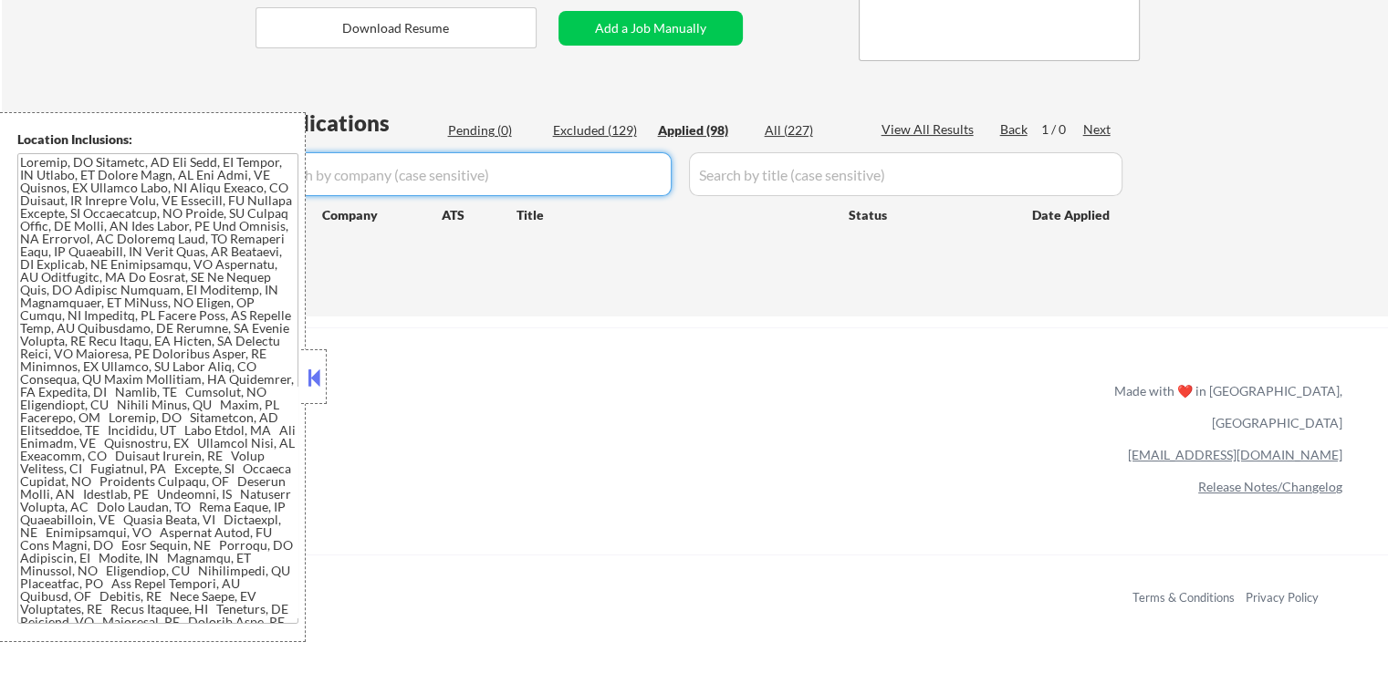
select select ""applied""
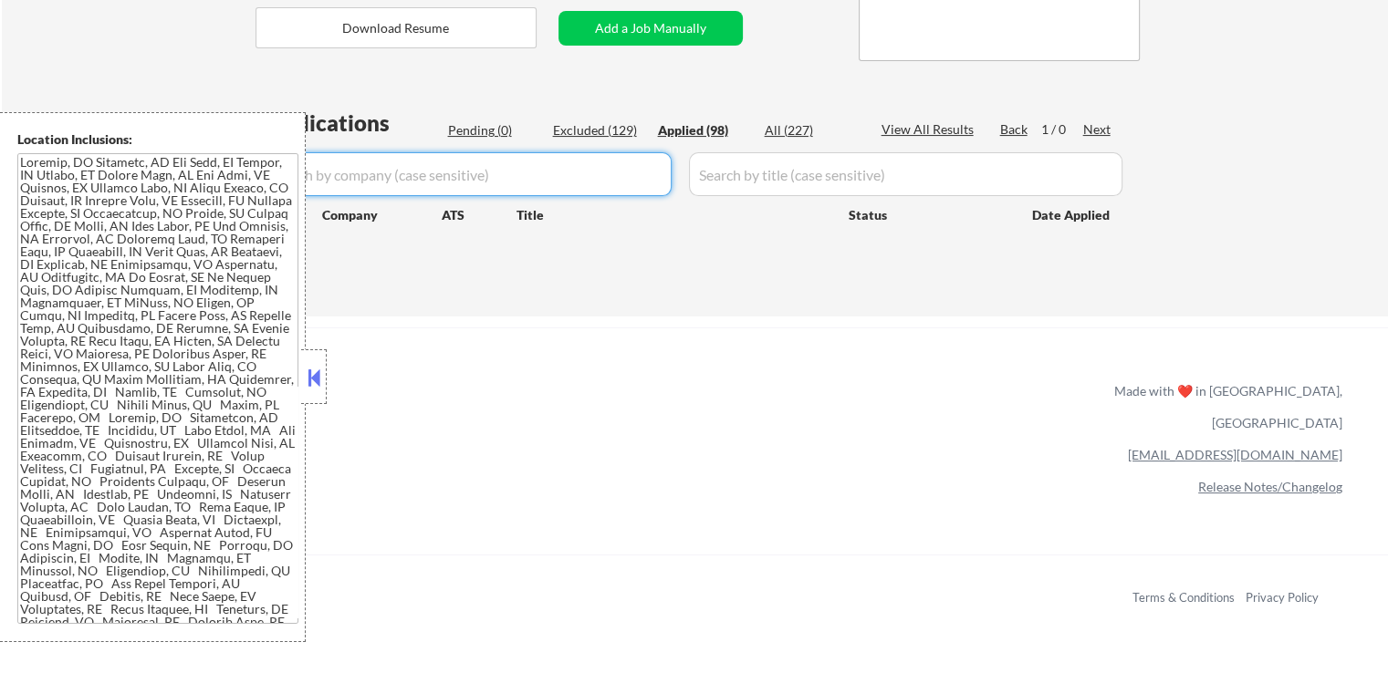
select select ""applied""
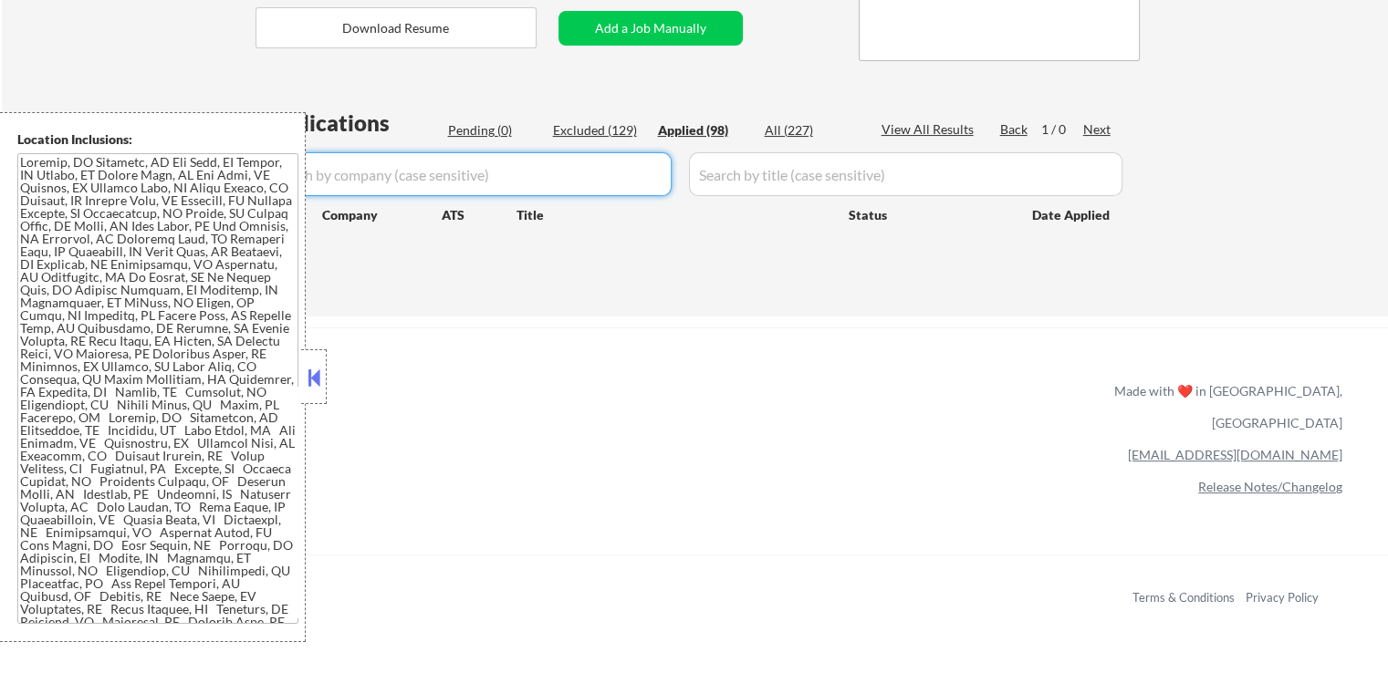
select select ""applied""
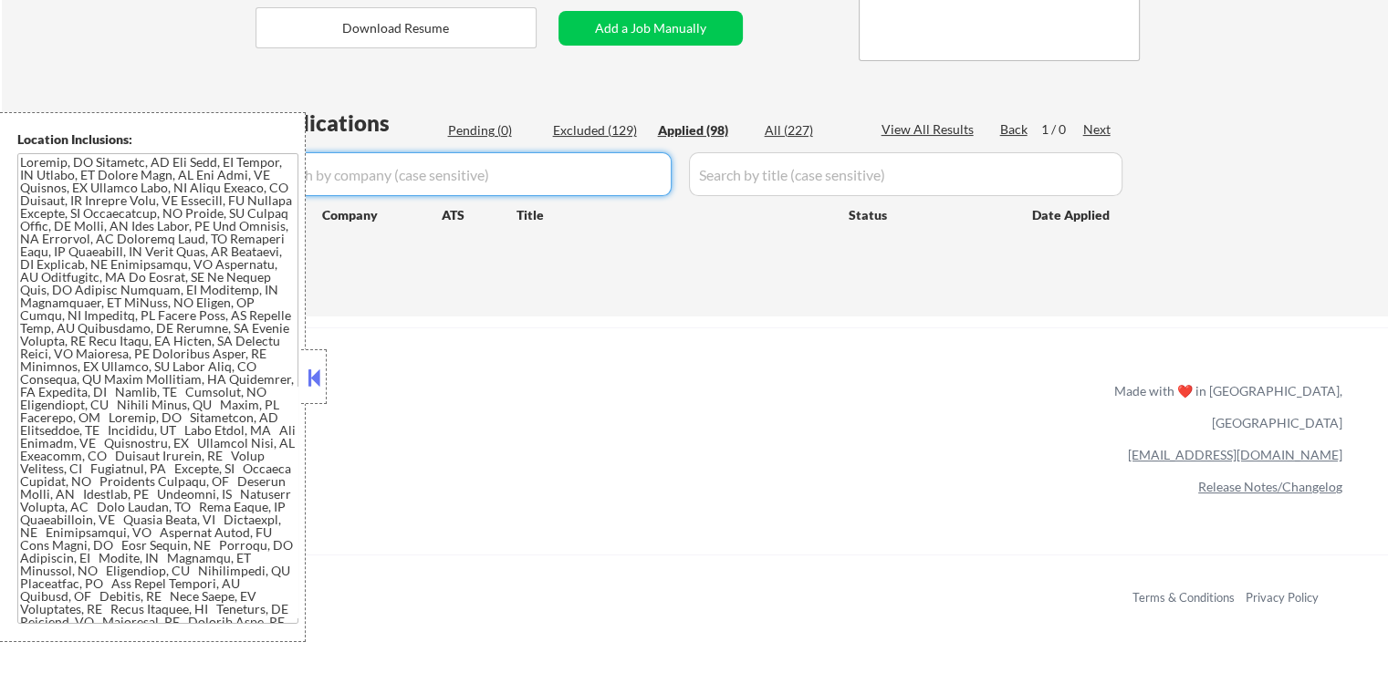
select select ""applied""
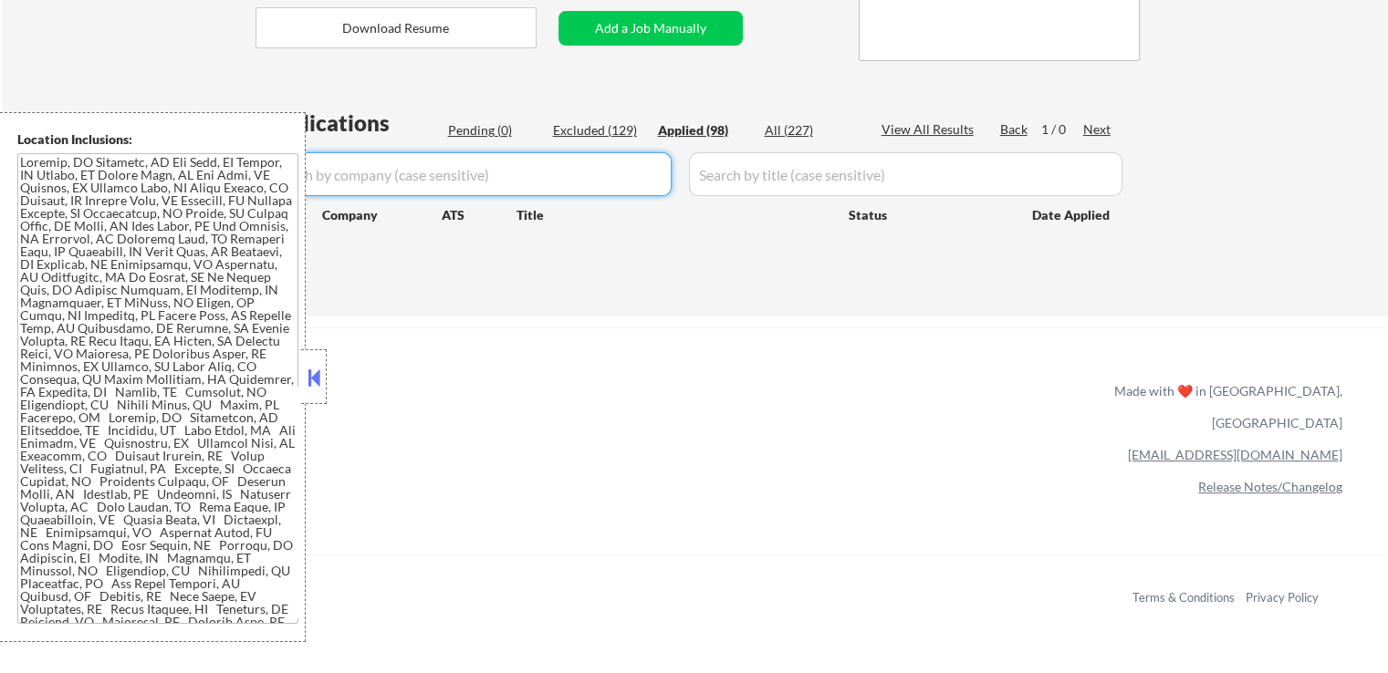
select select ""applied""
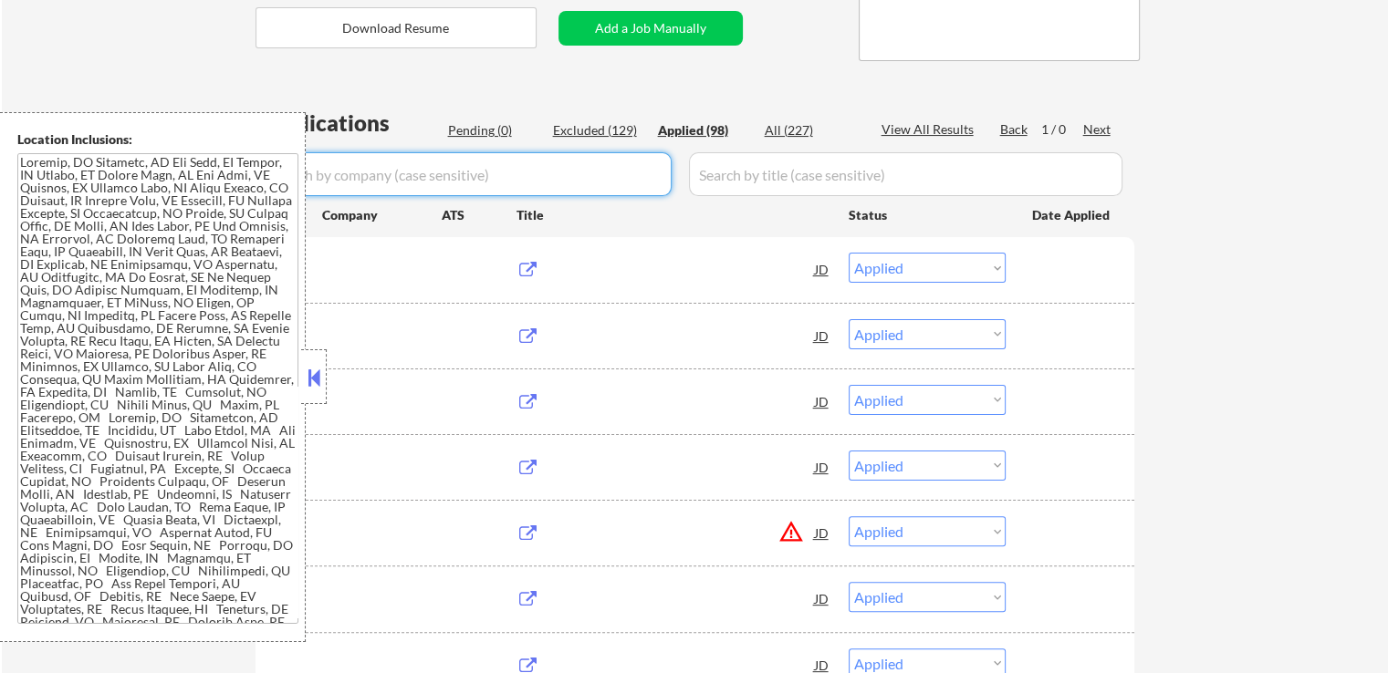
select select ""applied""
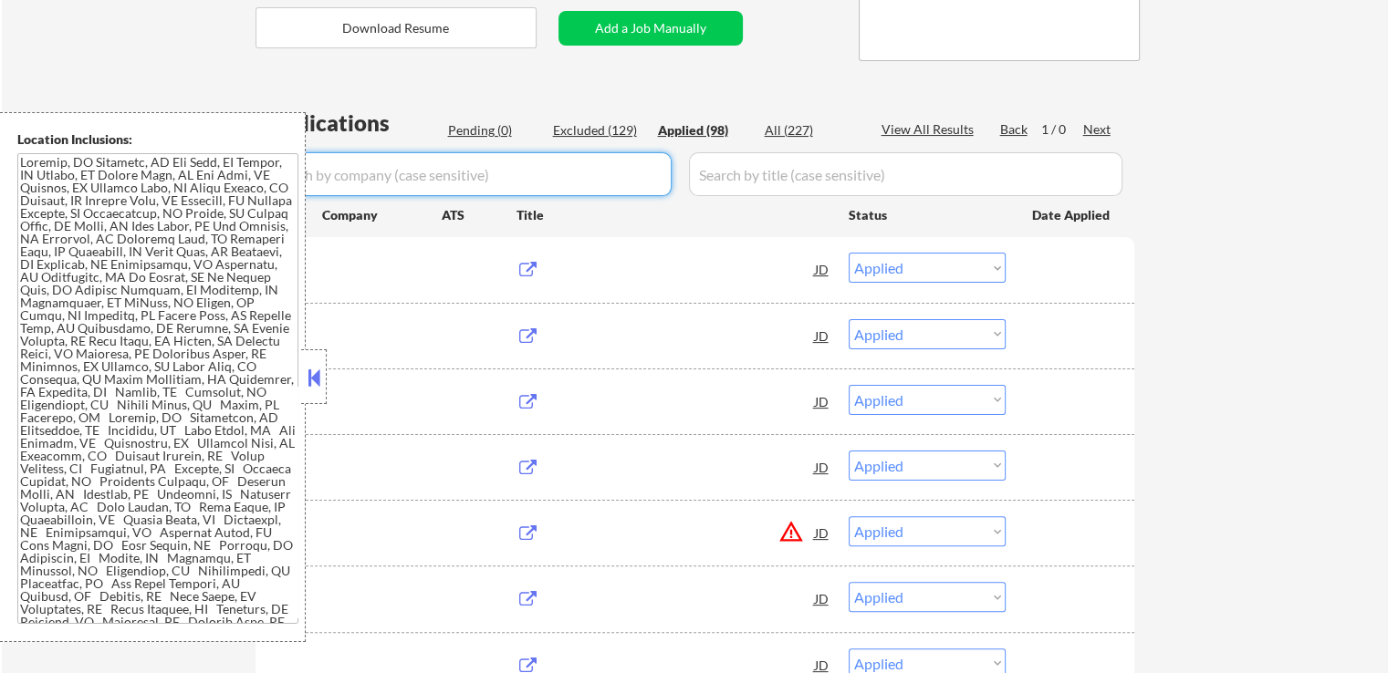
select select ""applied""
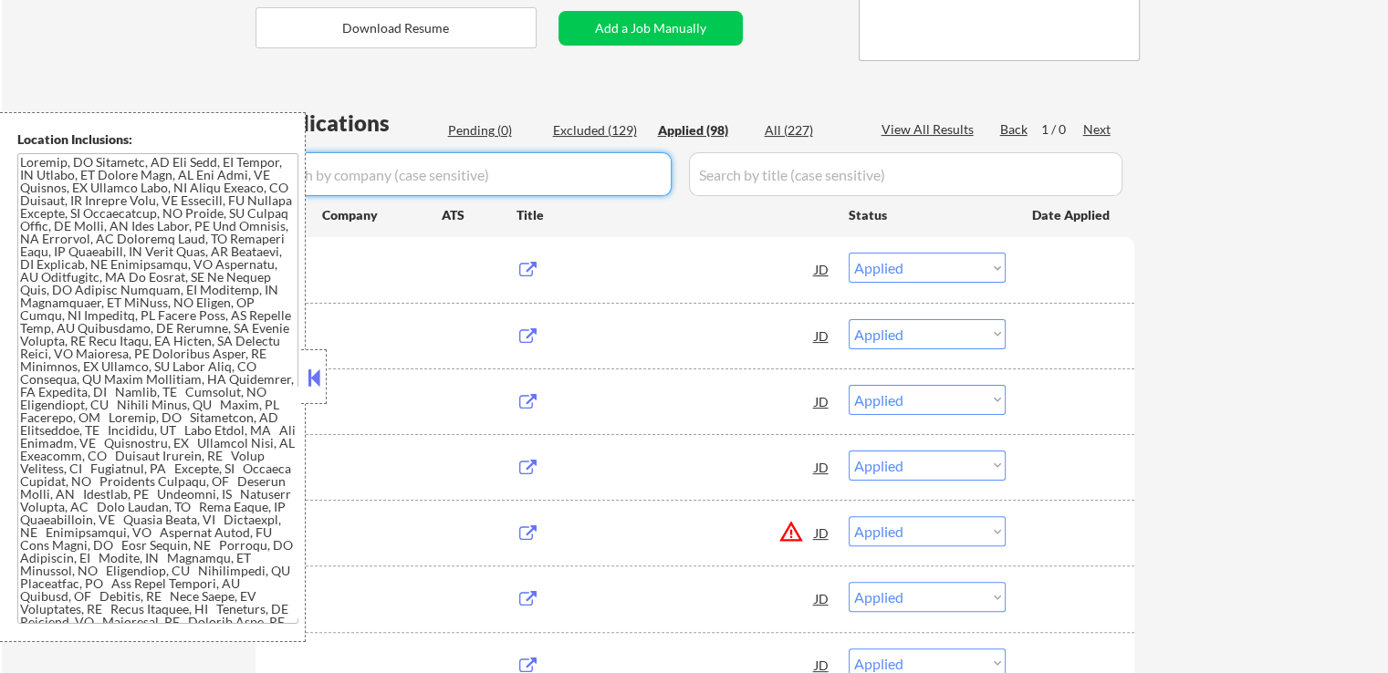
select select ""applied""
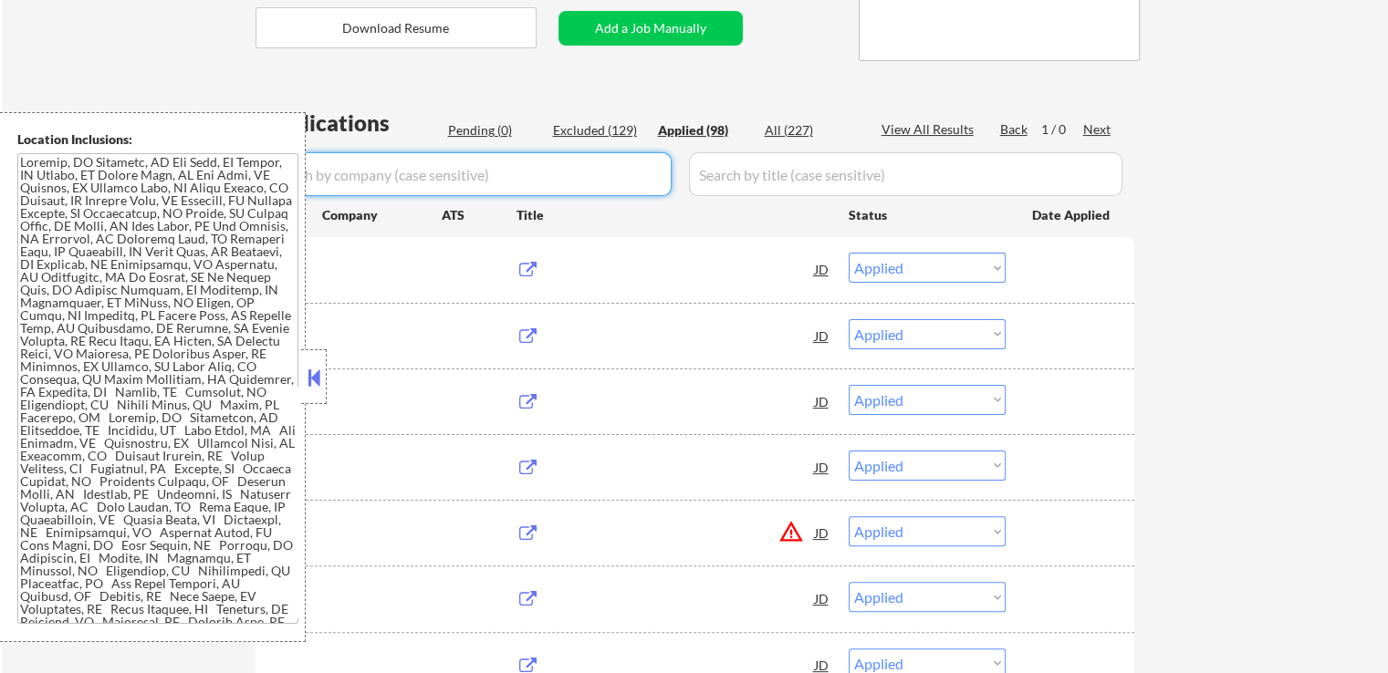
select select ""applied""
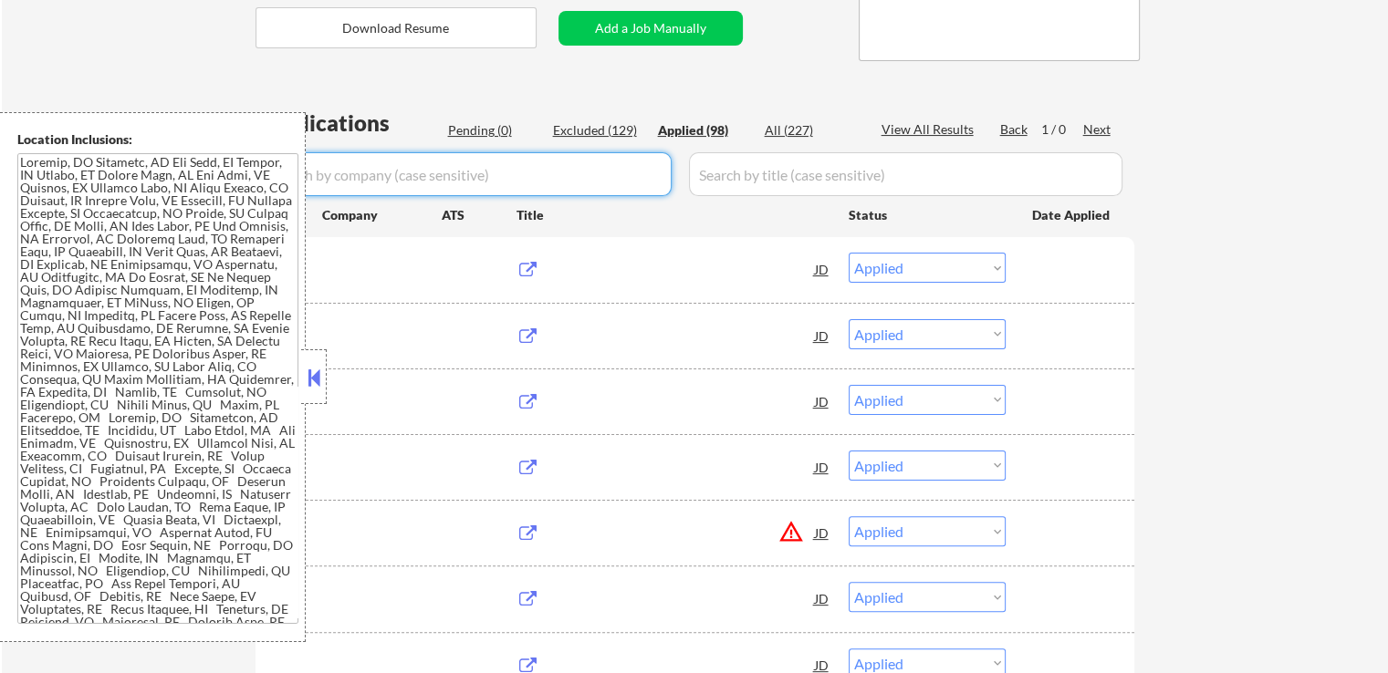
select select ""applied""
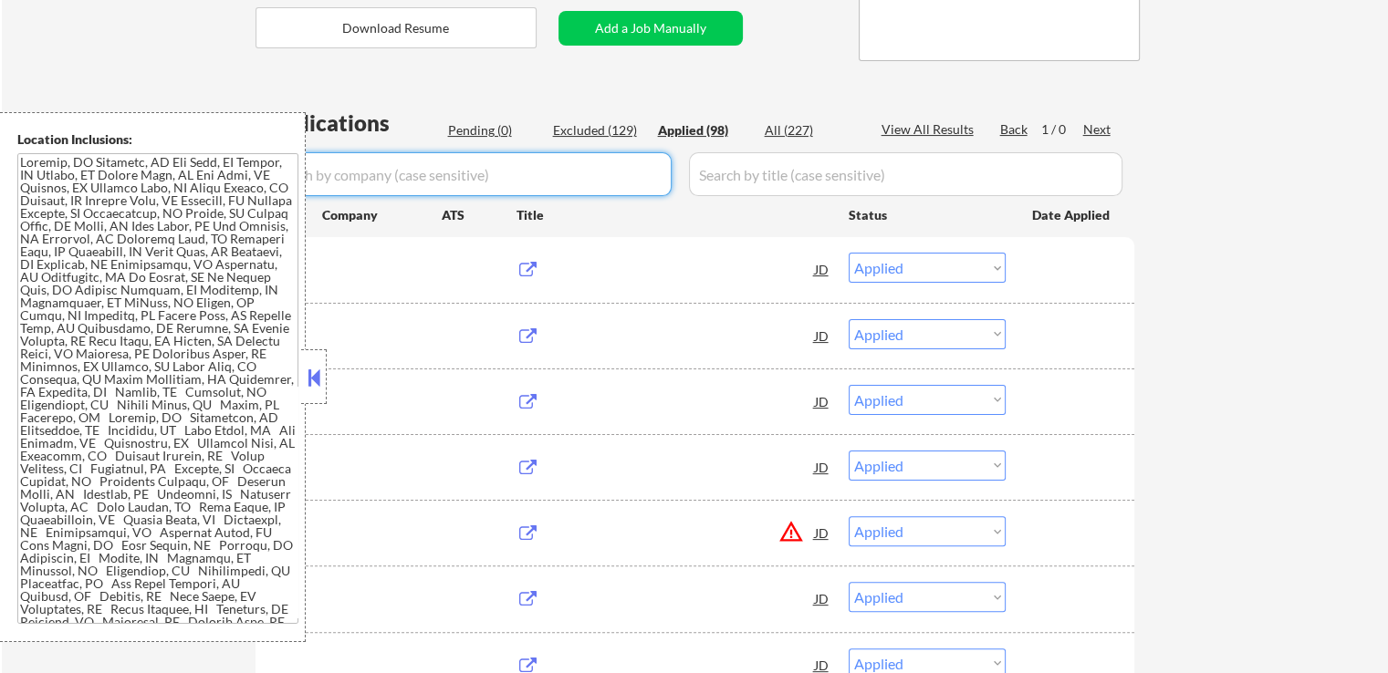
select select ""applied""
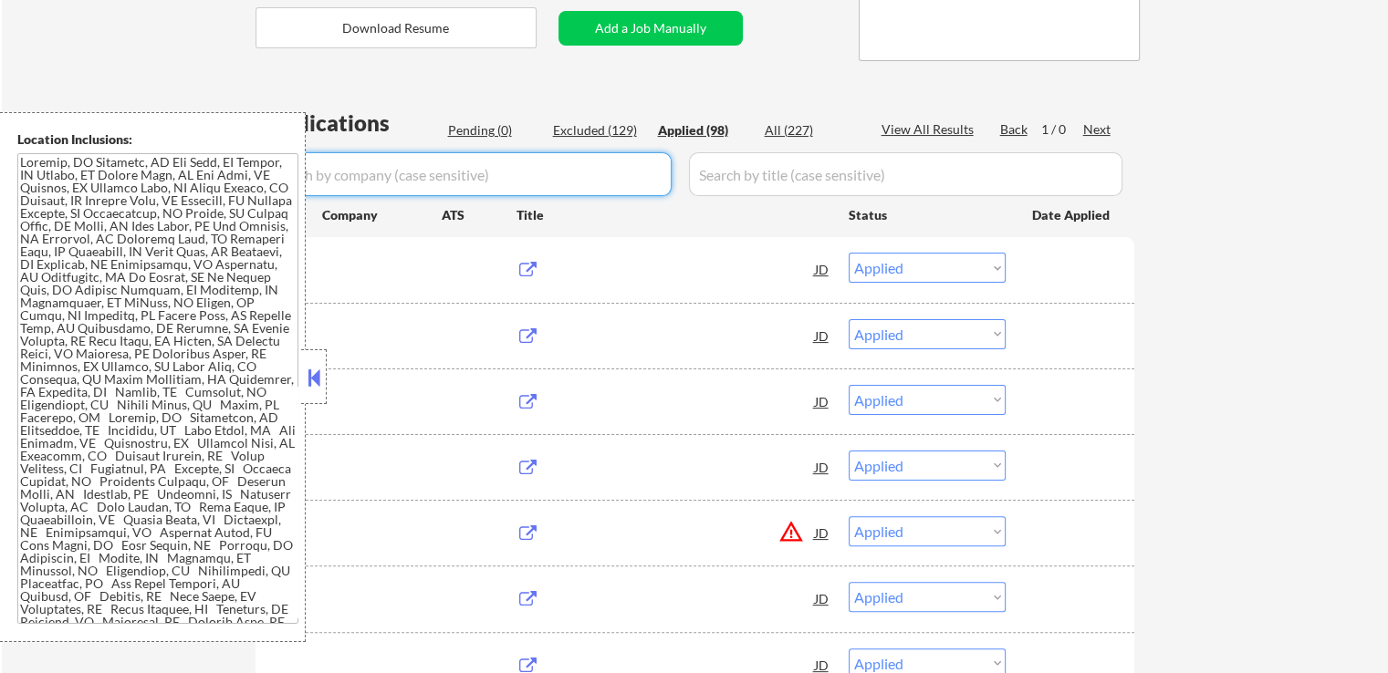
select select ""applied""
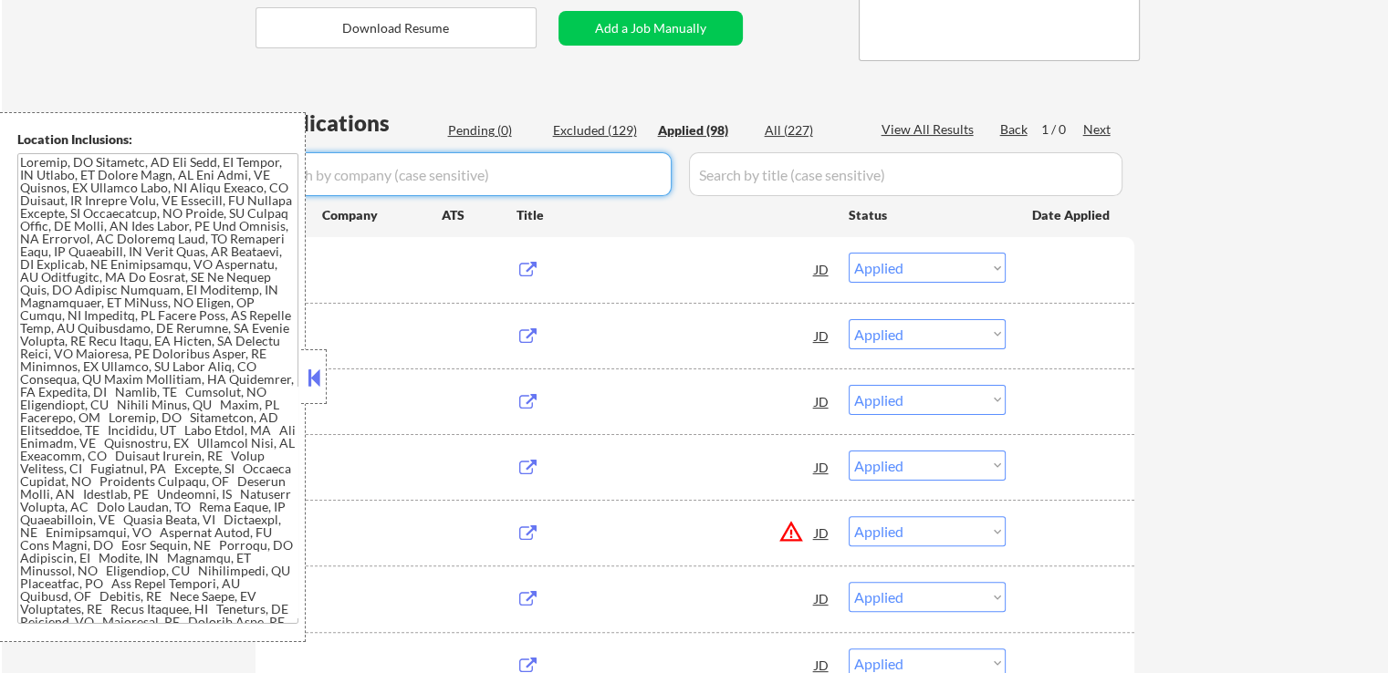
select select ""applied""
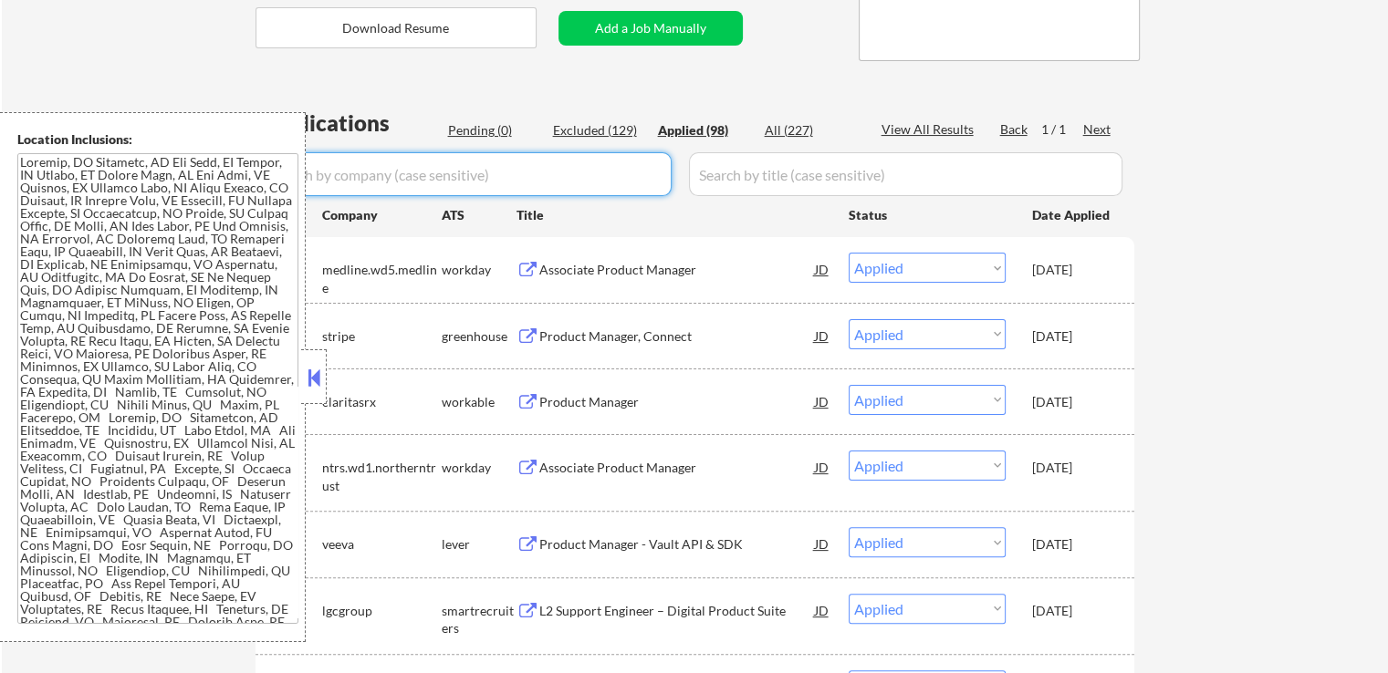
click at [372, 175] on input "input" at bounding box center [466, 174] width 411 height 44
paste input "triplewhale"
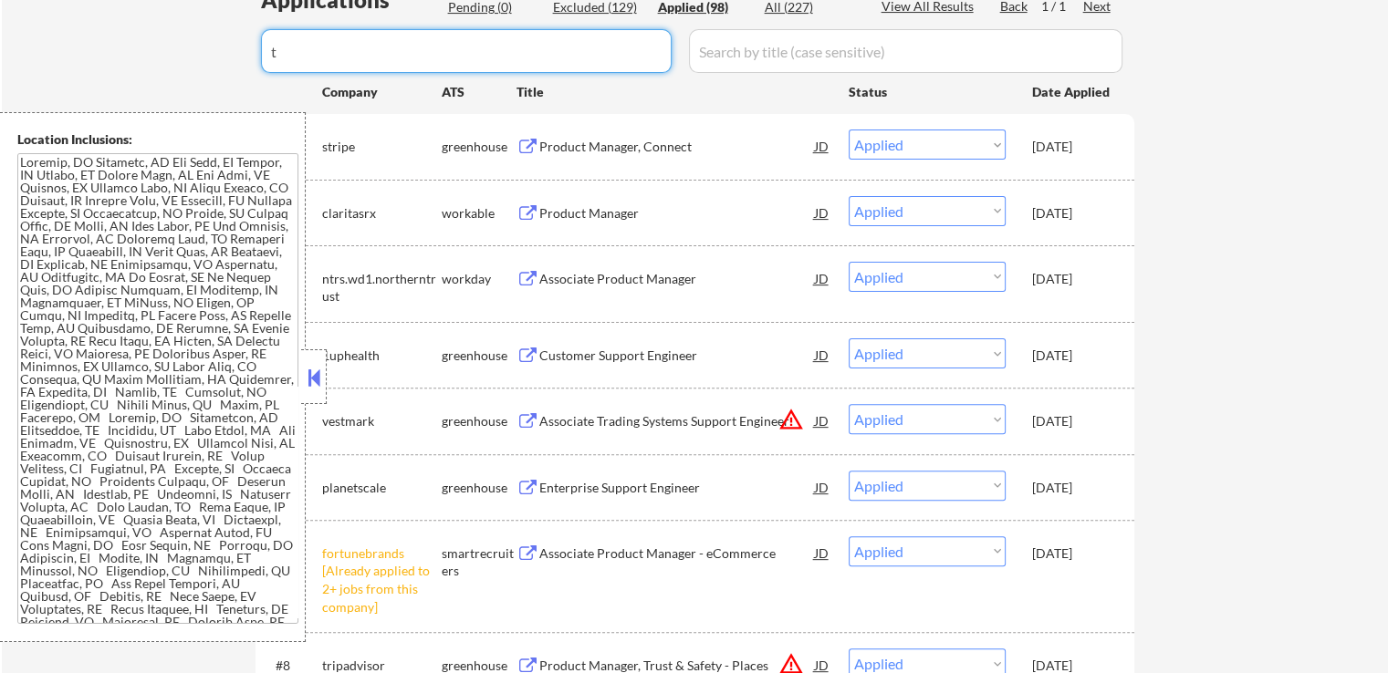
scroll to position [456, 0]
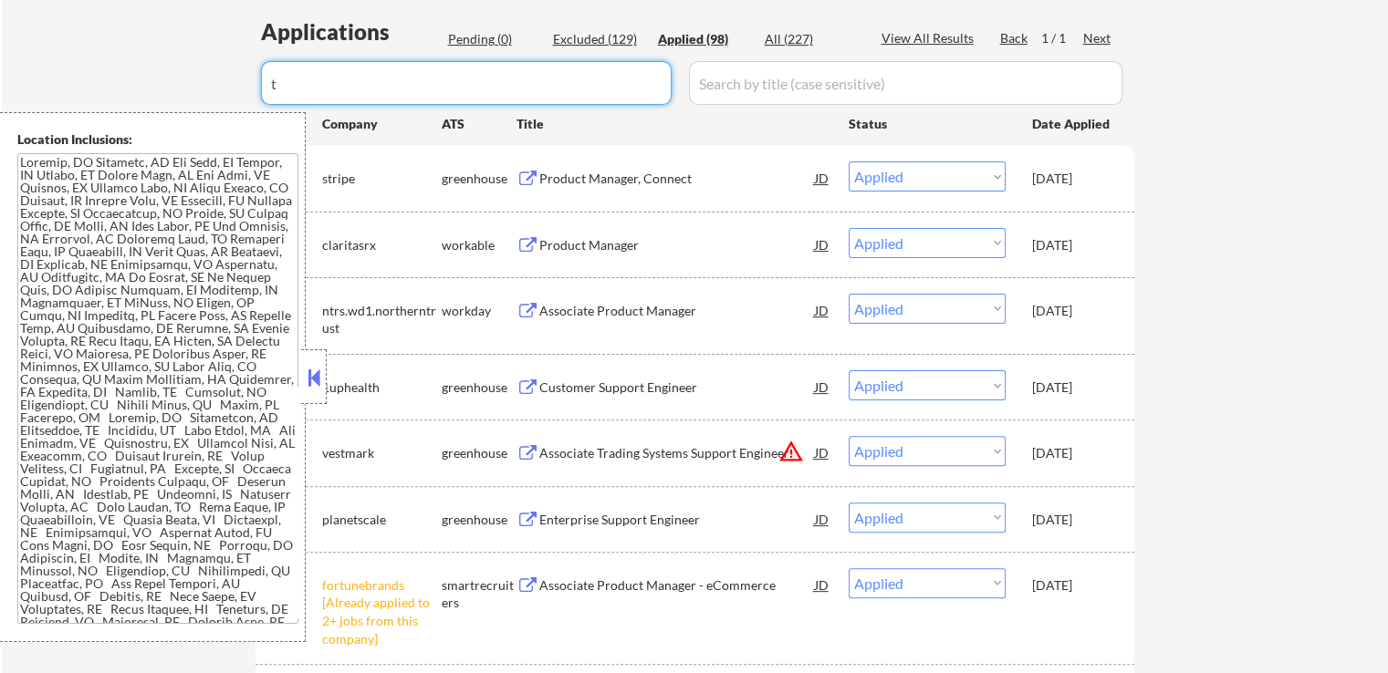
type input "t"
